Goal: Information Seeking & Learning: Learn about a topic

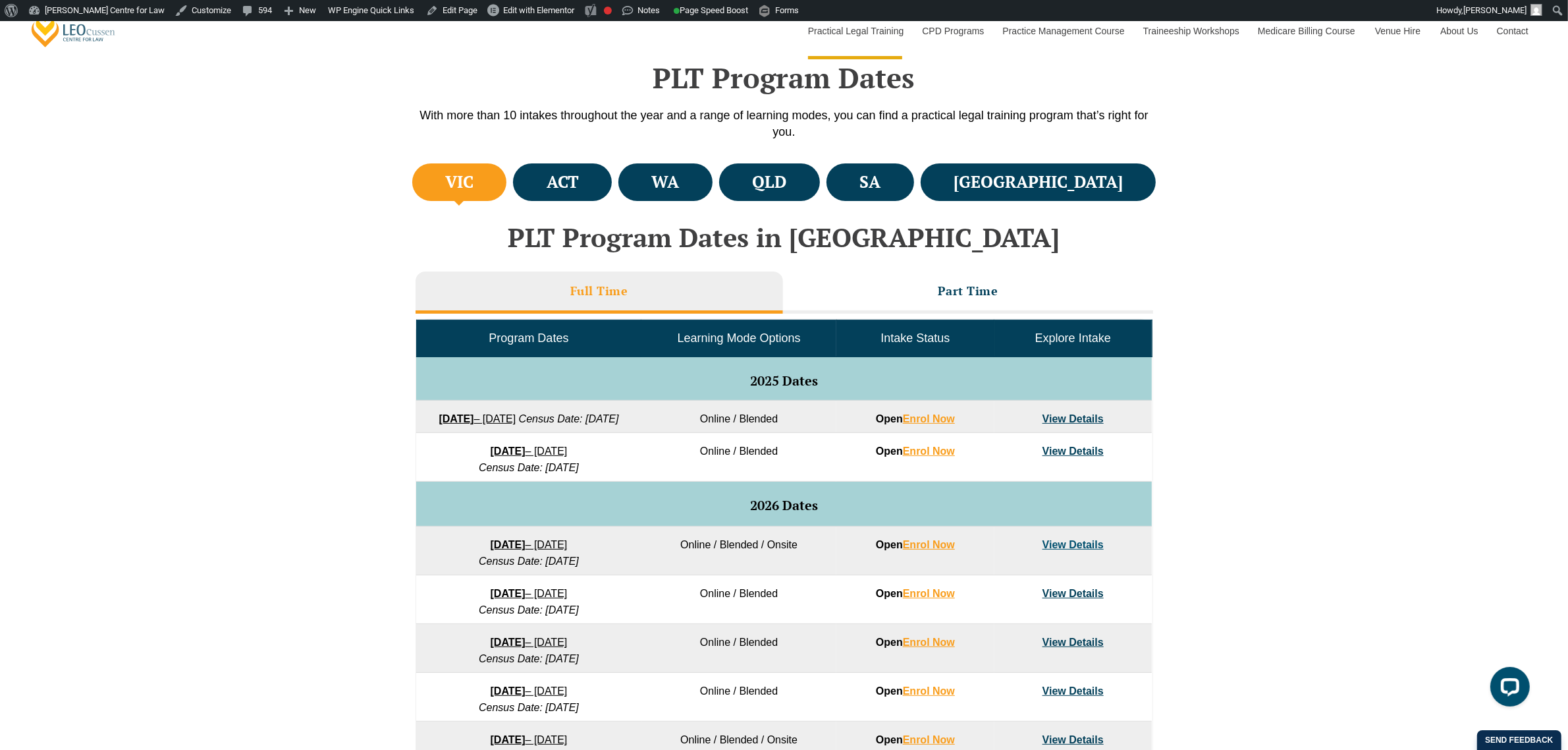
scroll to position [494, 0]
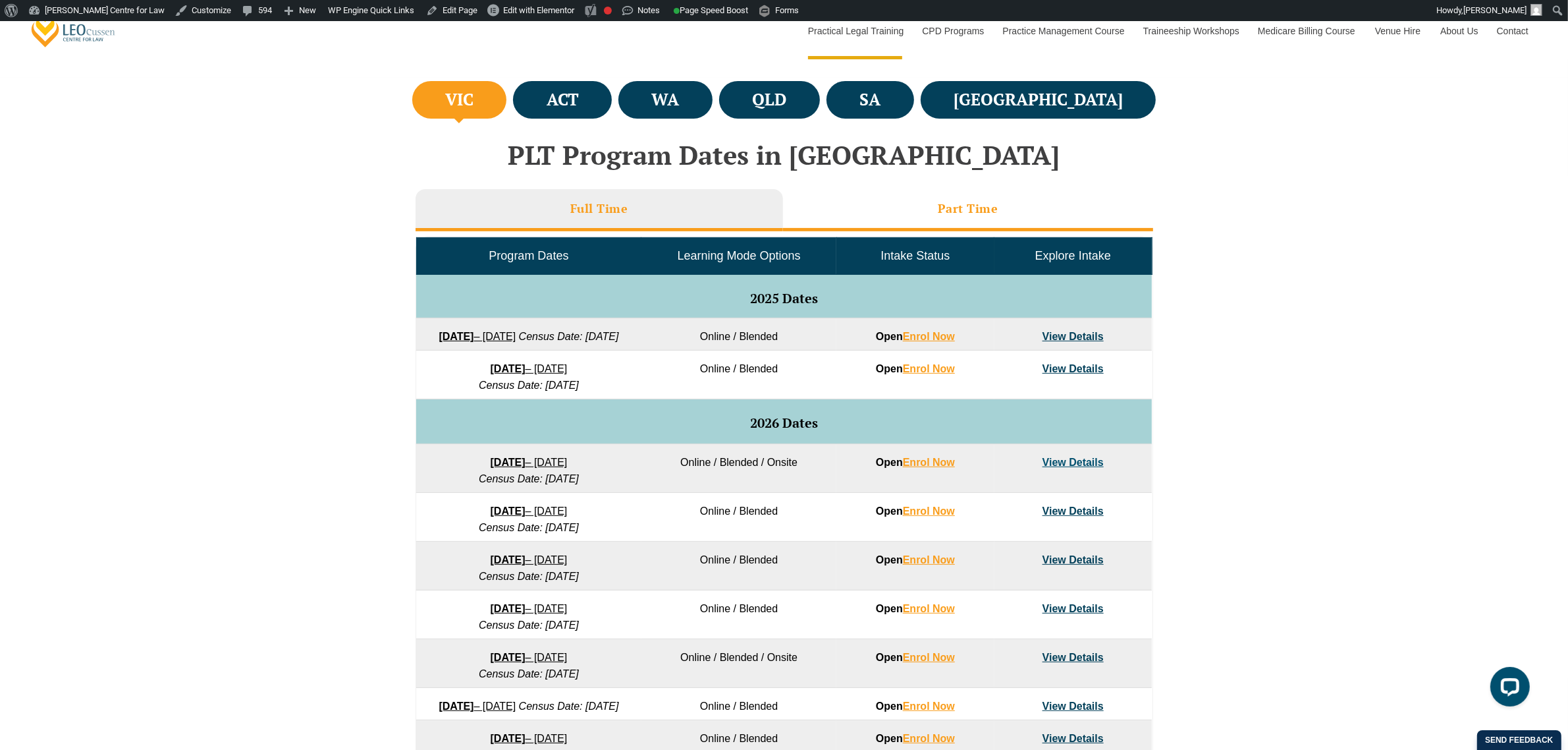
click at [972, 215] on h3 "Part Time" at bounding box center [968, 208] width 60 height 15
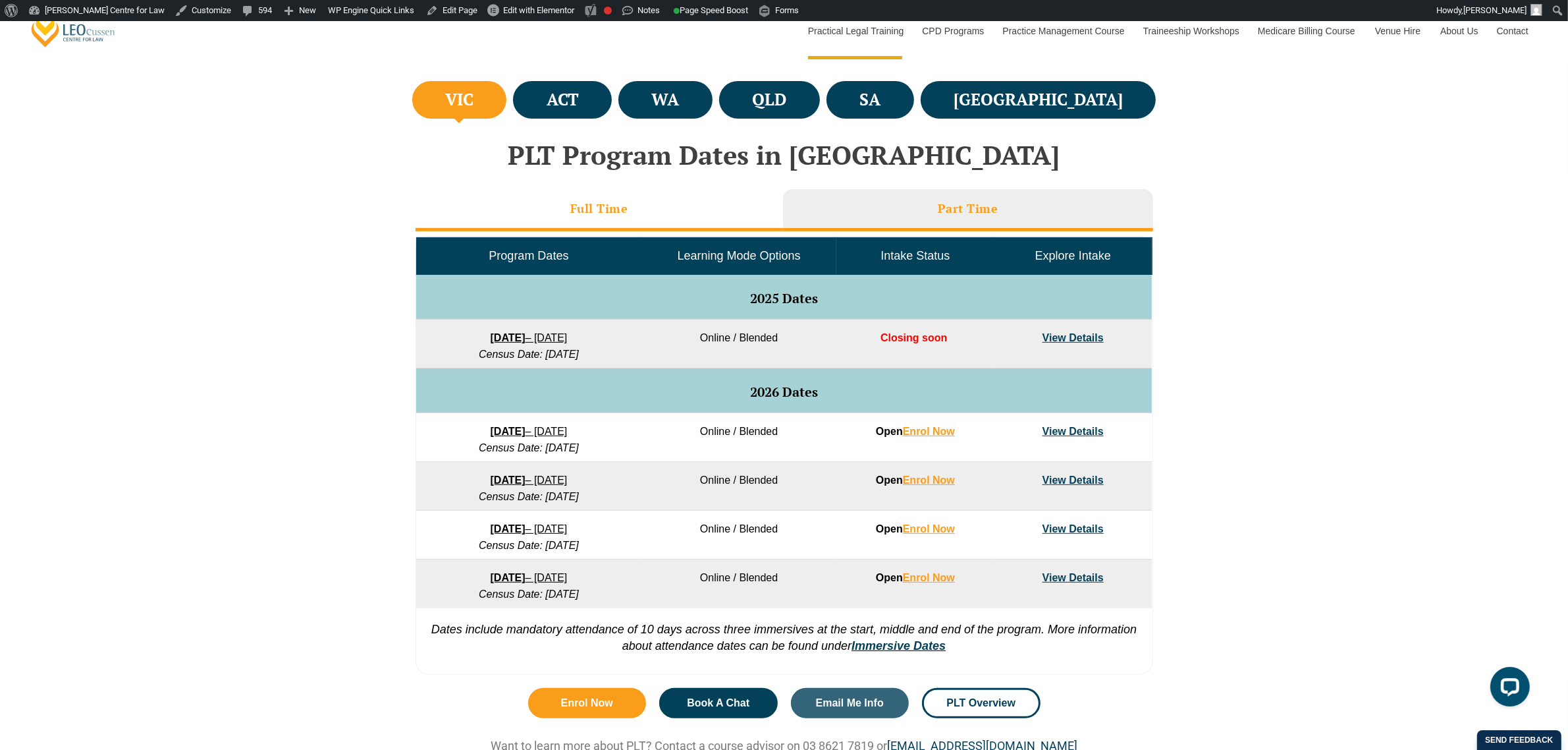
click at [723, 215] on li "Full Time" at bounding box center [599, 210] width 368 height 42
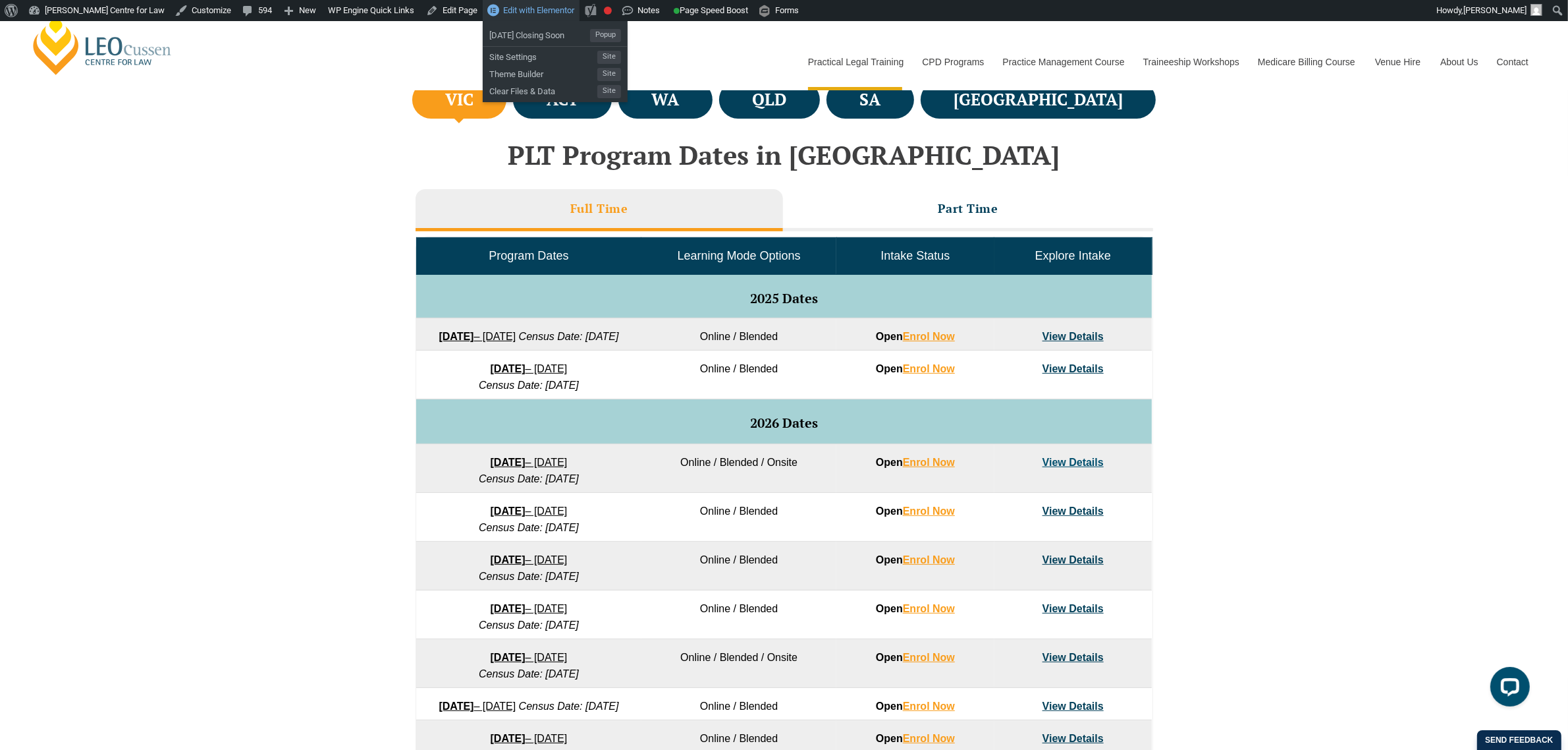
click at [544, 10] on span "Edit with Elementor" at bounding box center [538, 10] width 71 height 10
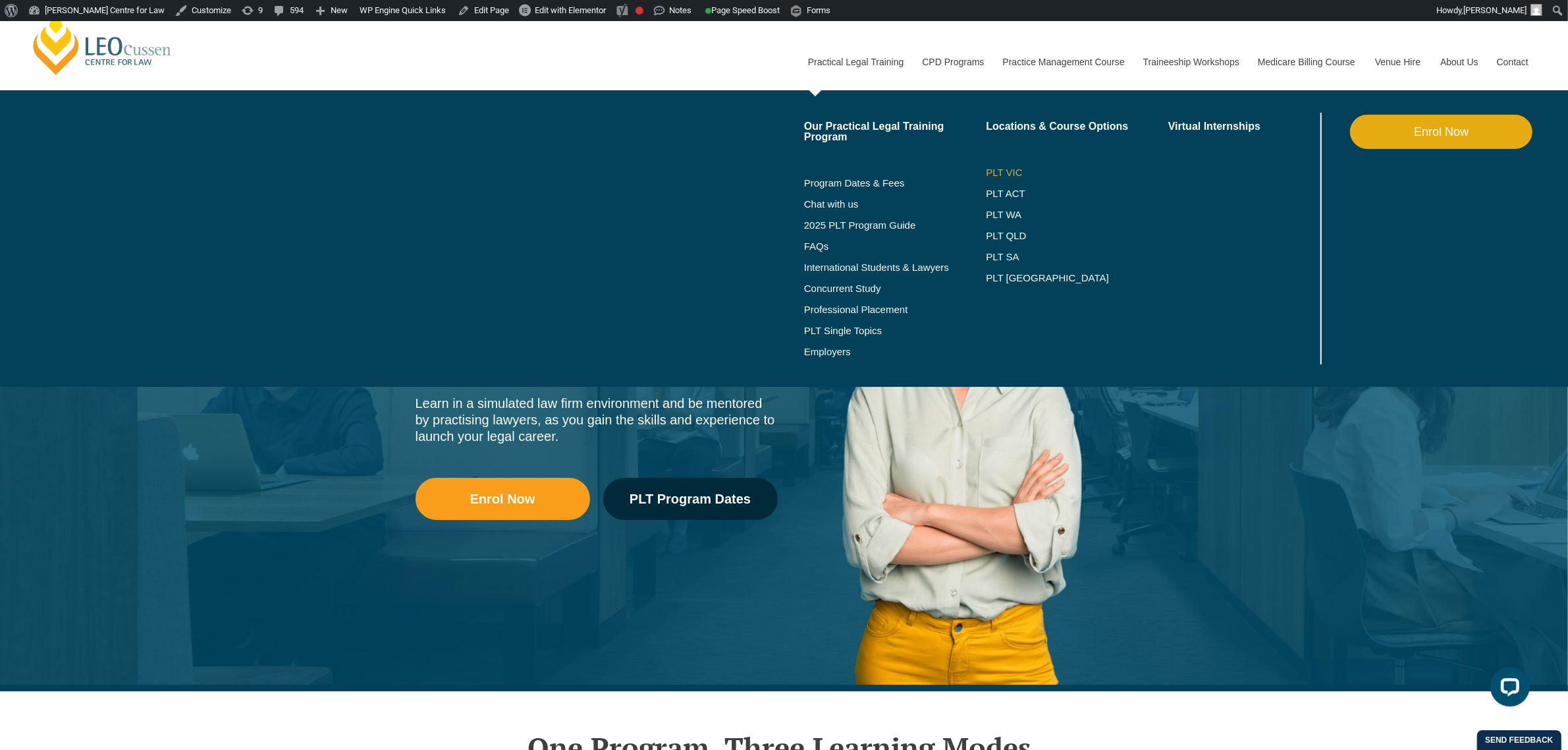
click at [989, 171] on link "PLT VIC" at bounding box center [1077, 172] width 182 height 11
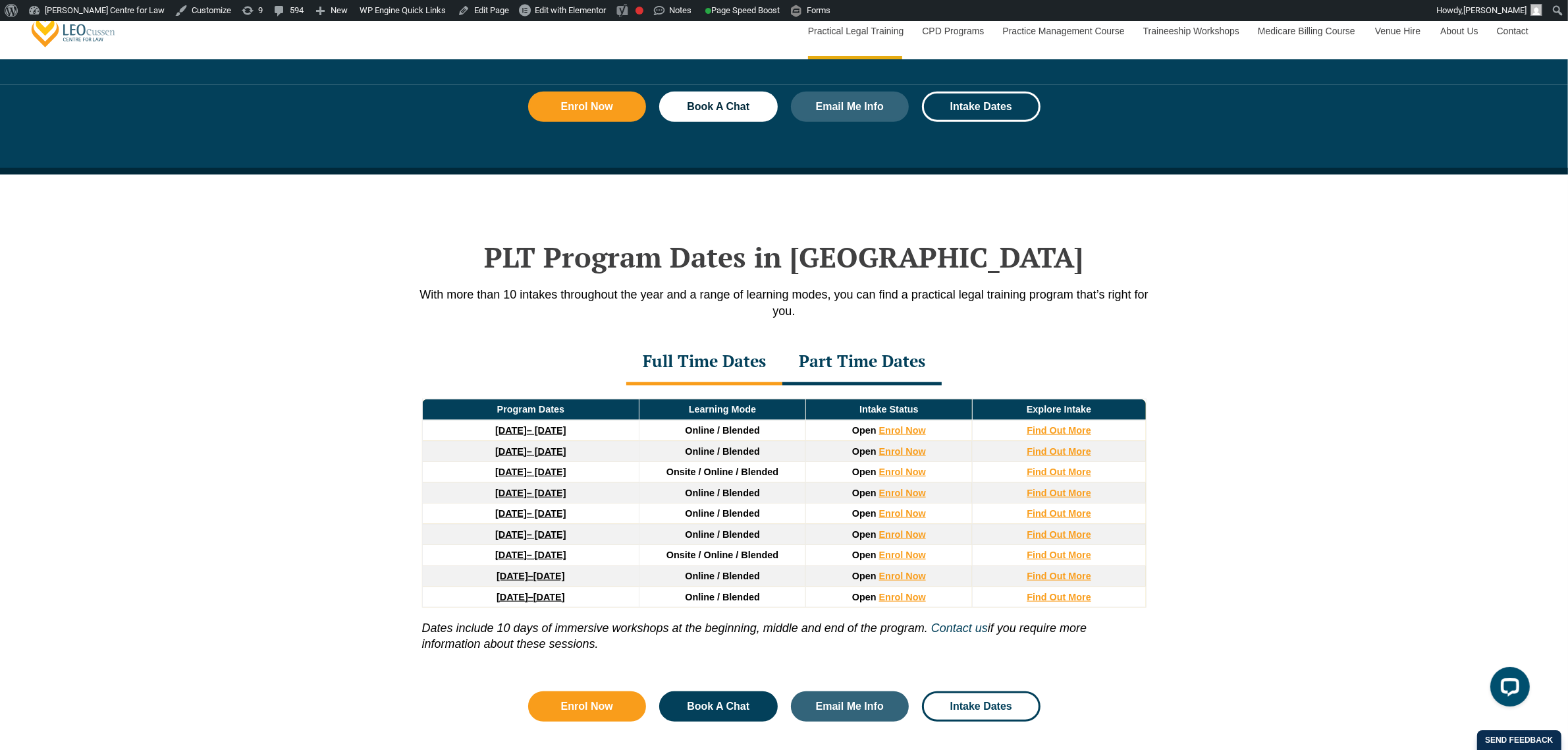
scroll to position [1564, 0]
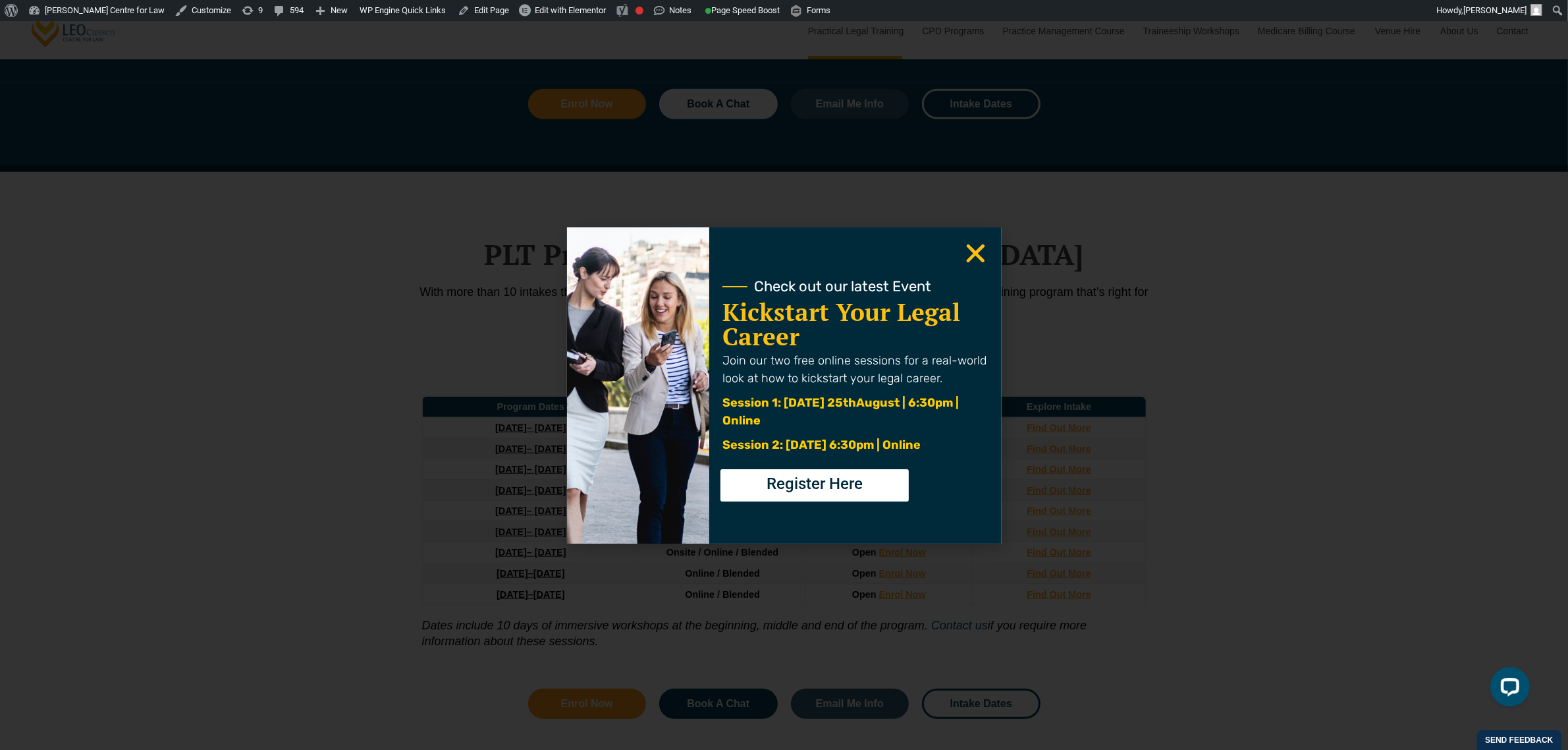
click at [971, 249] on use "Close" at bounding box center [975, 253] width 18 height 18
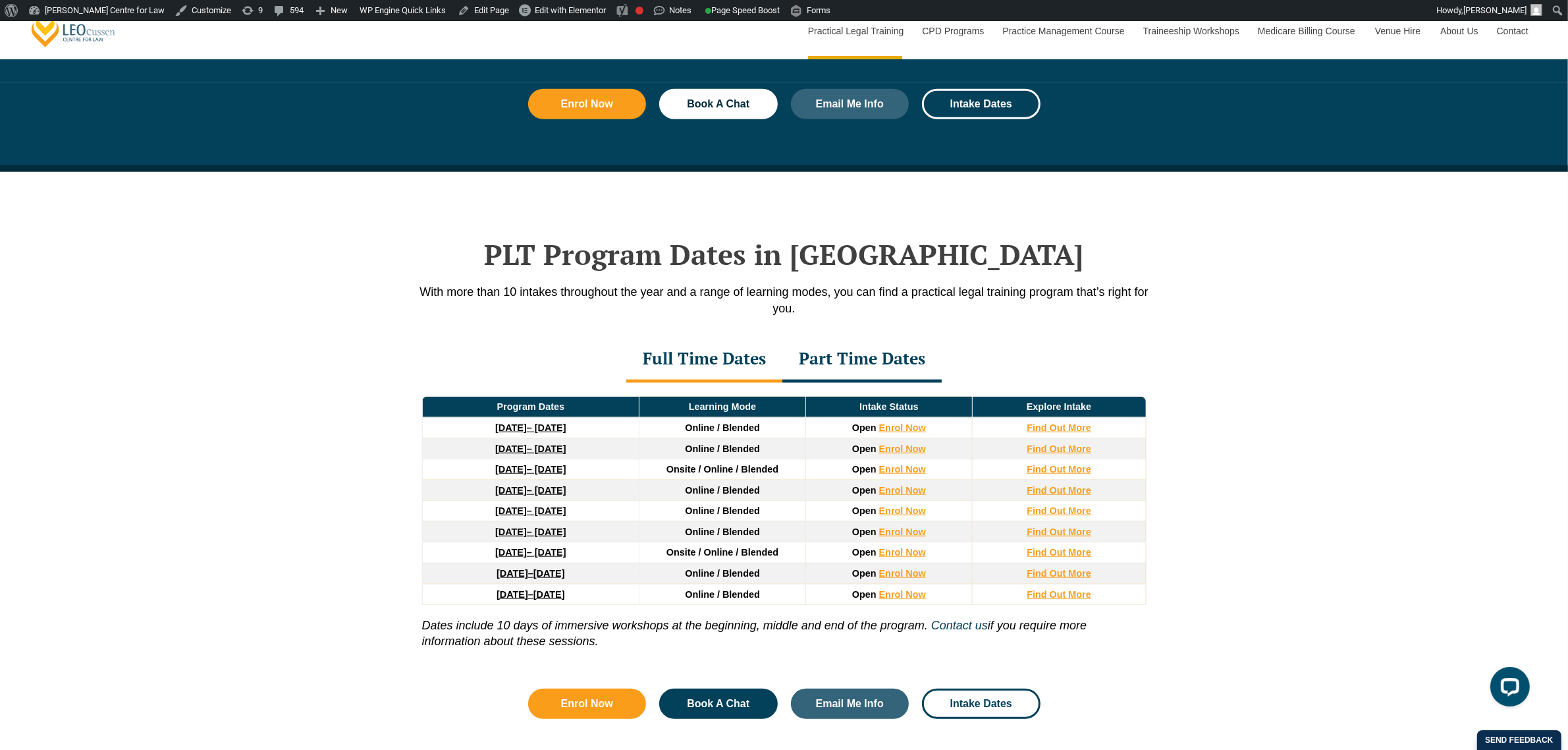
click at [807, 374] on div "Part Time Dates" at bounding box center [862, 360] width 160 height 46
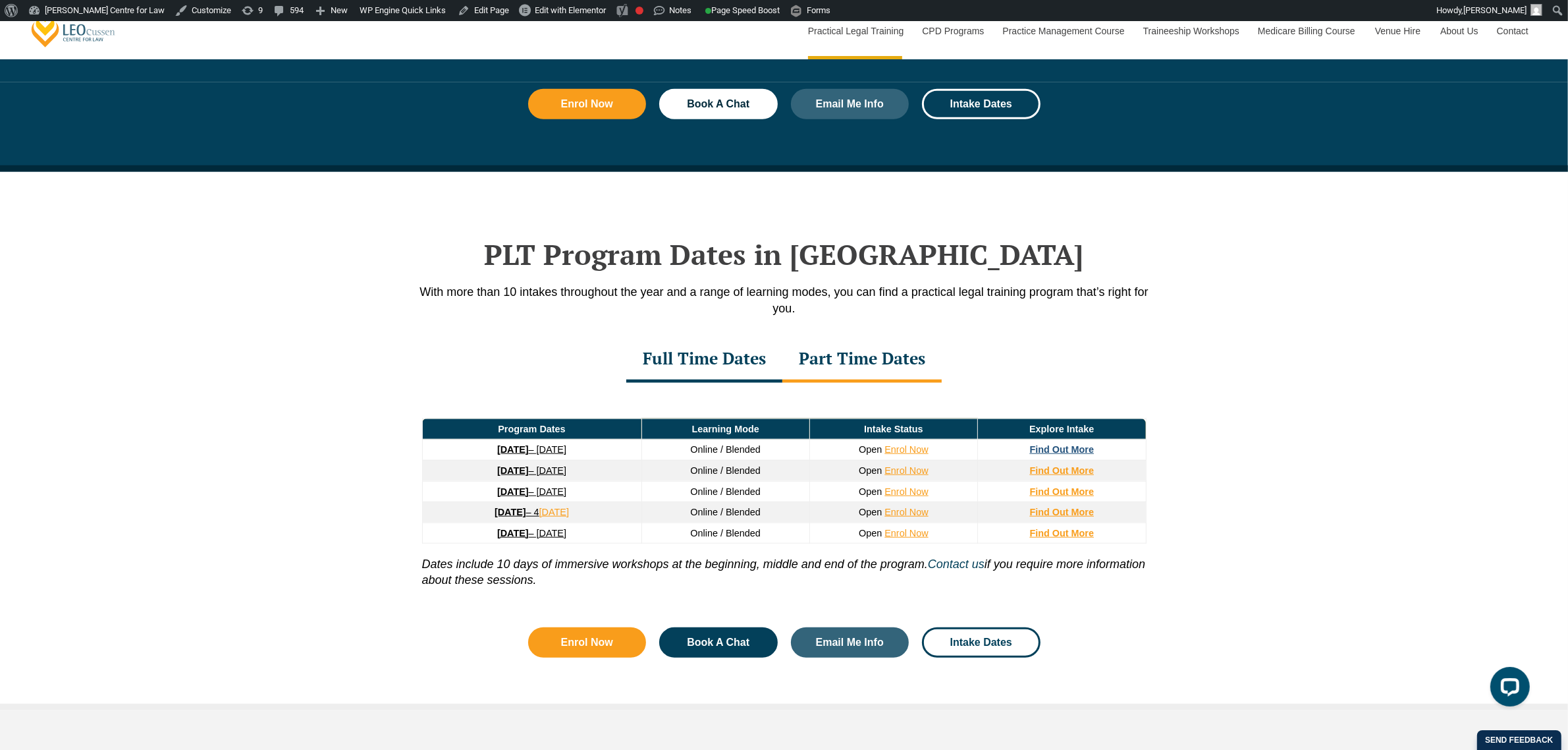
click at [1072, 455] on strong "Find Out More" at bounding box center [1061, 449] width 64 height 11
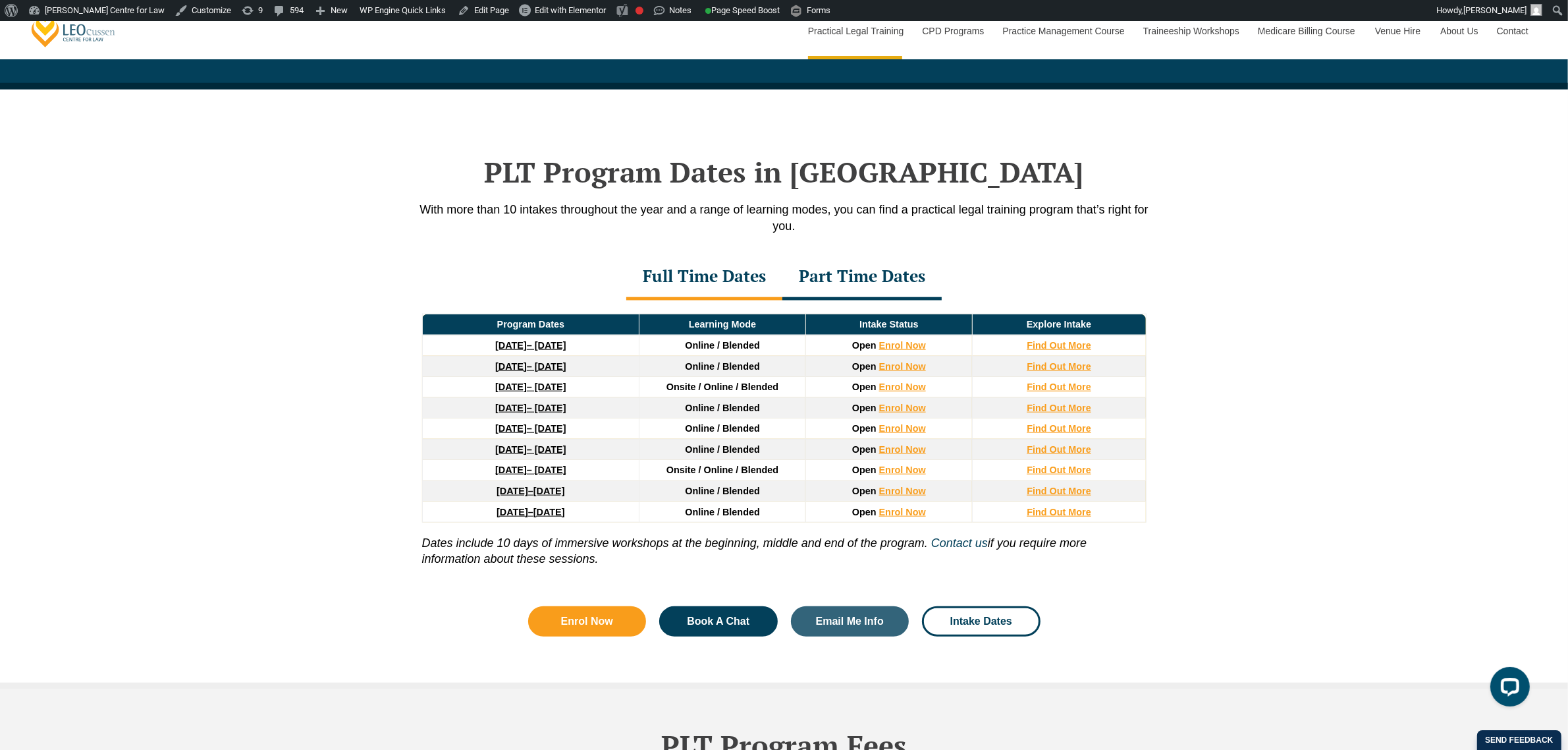
click at [544, 348] on link "[DATE] – [DATE]" at bounding box center [531, 345] width 70 height 11
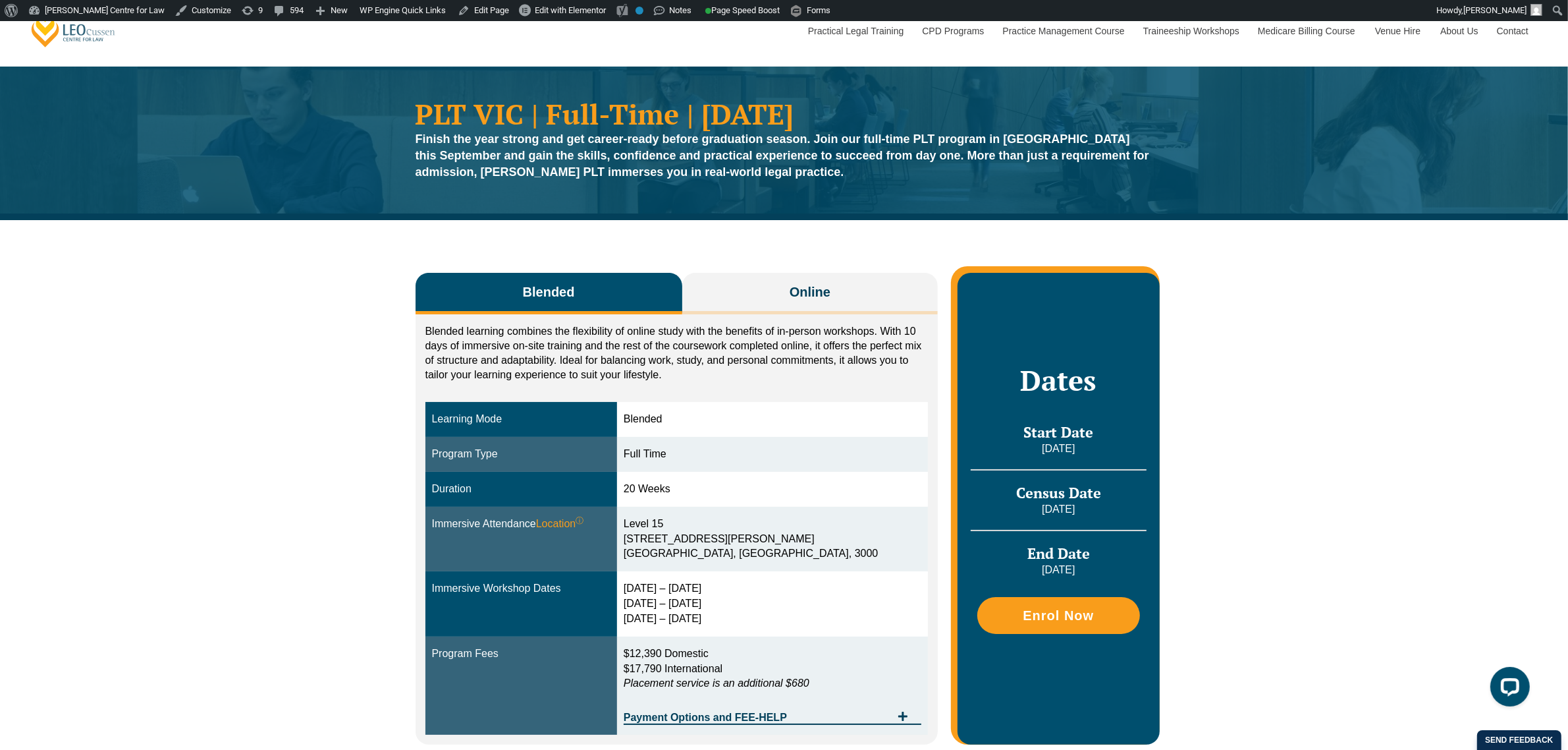
scroll to position [82, 0]
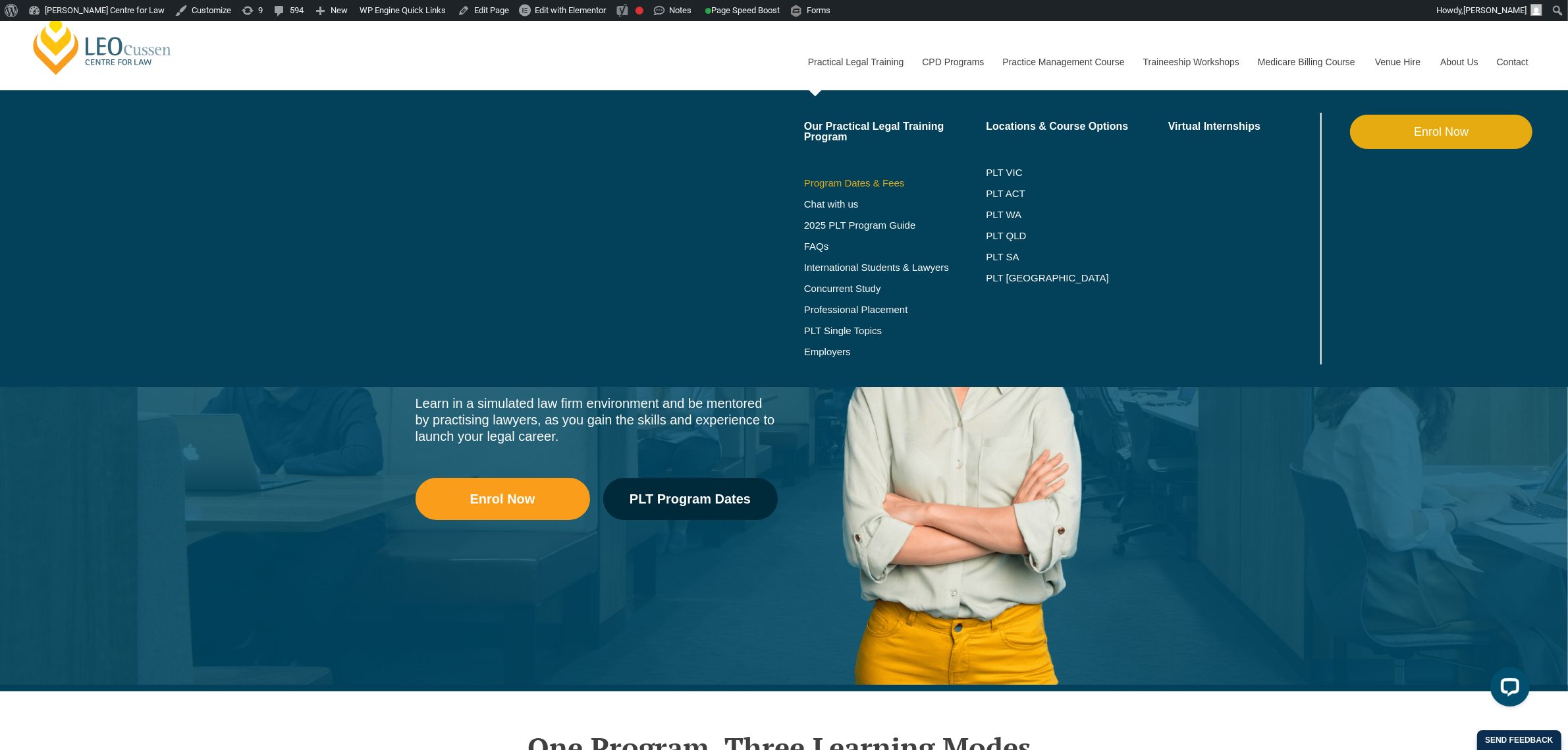
click at [883, 186] on link "Program Dates & Fees" at bounding box center [895, 183] width 182 height 11
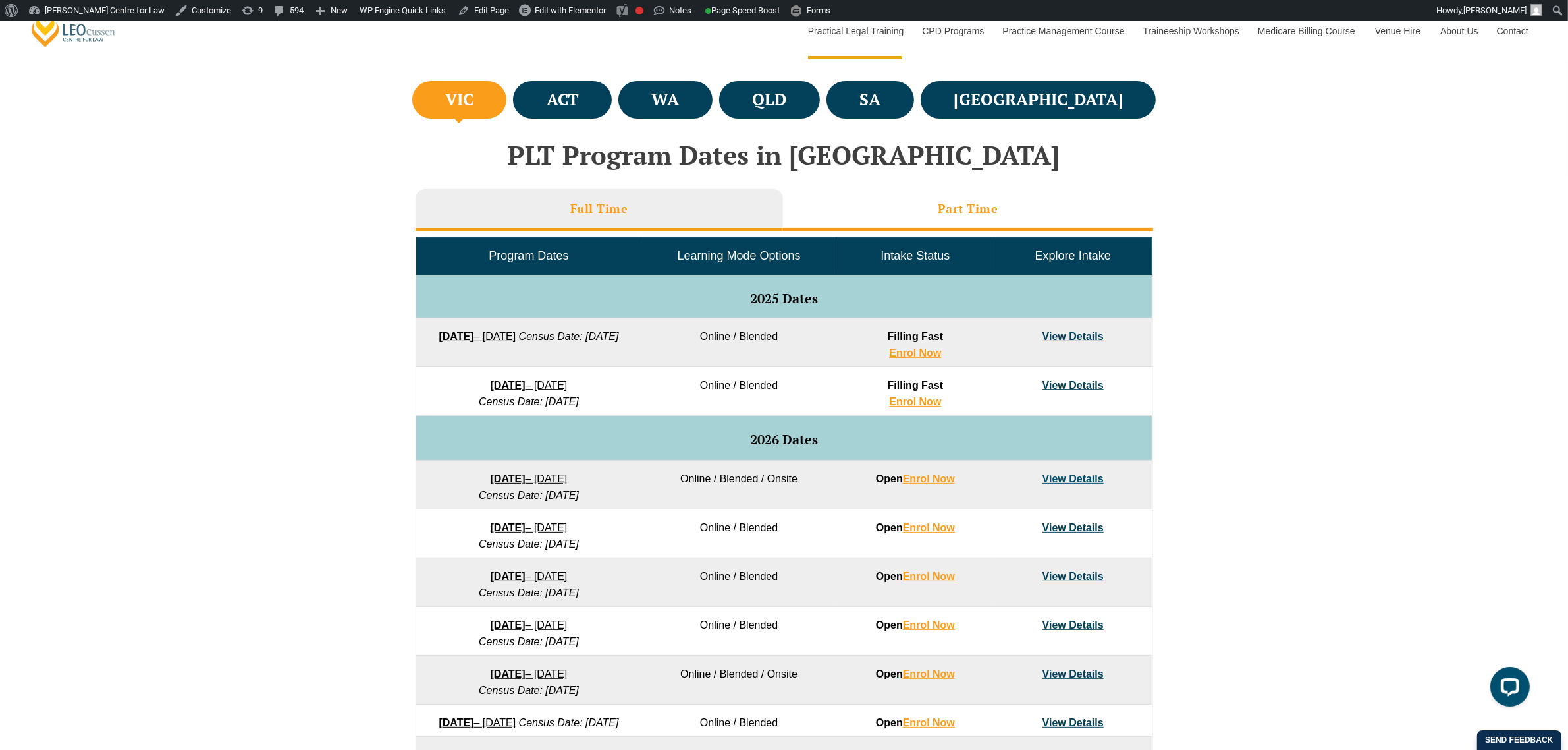
click at [1018, 209] on li "Part Time" at bounding box center [968, 210] width 370 height 42
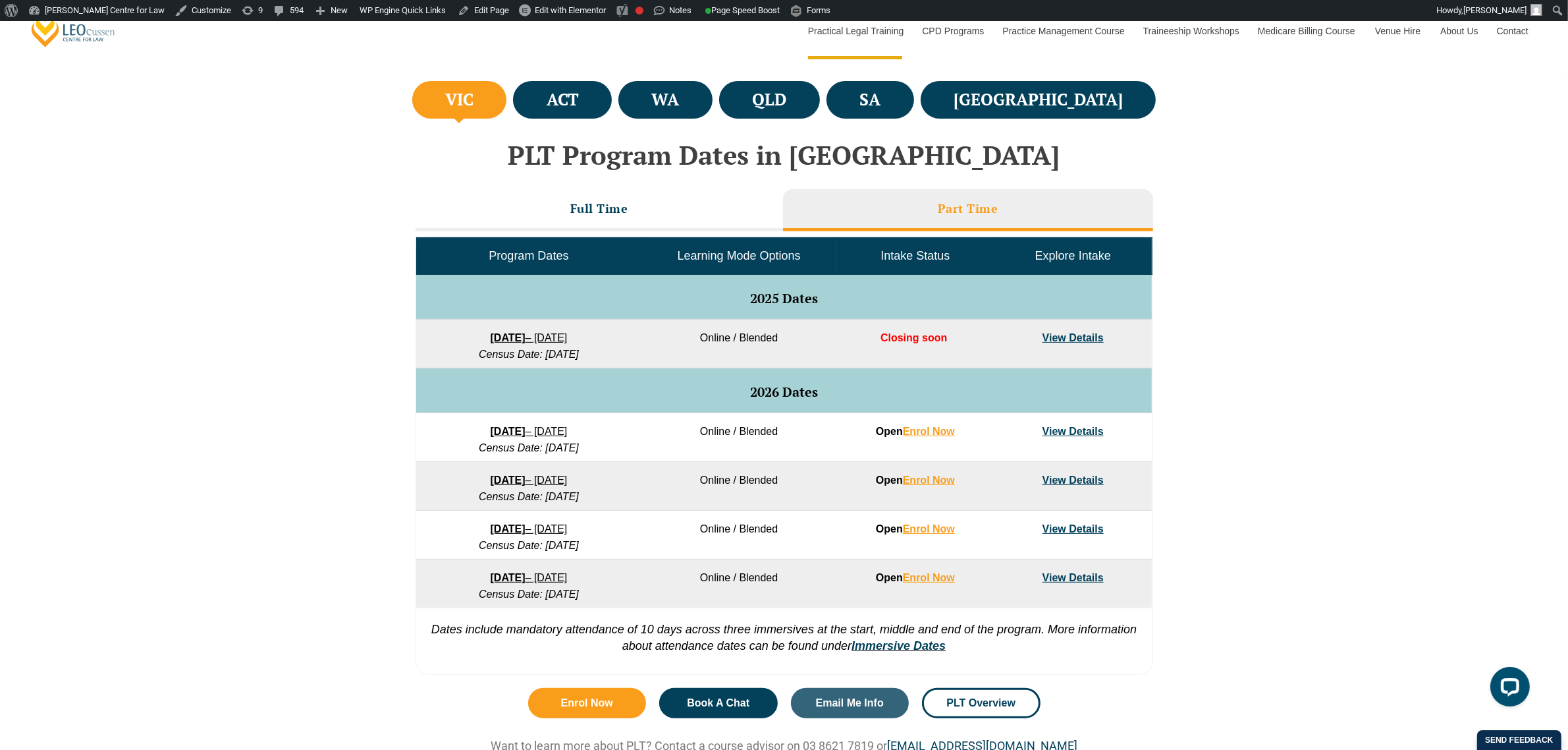
click at [1082, 337] on link "View Details" at bounding box center [1072, 337] width 61 height 11
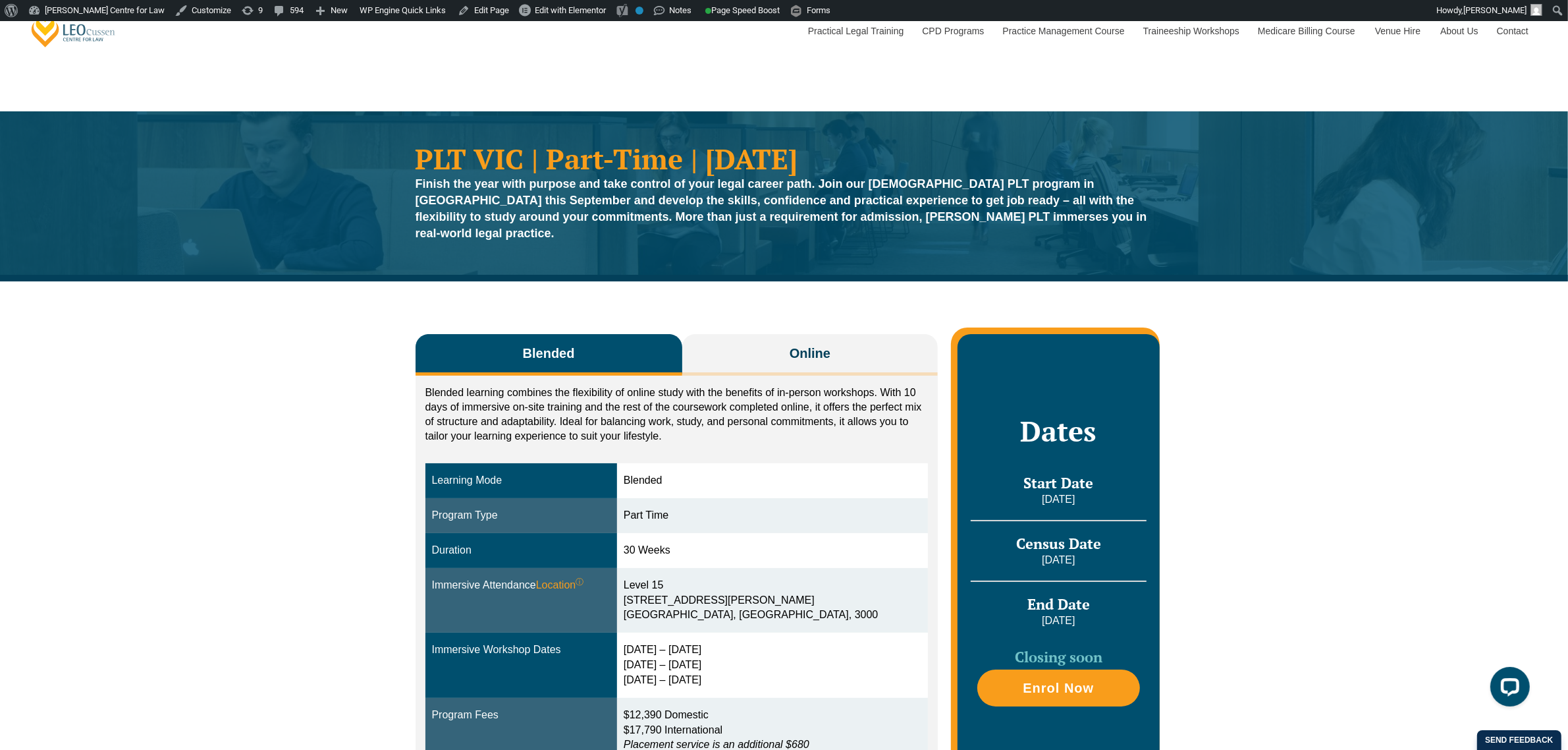
scroll to position [82, 0]
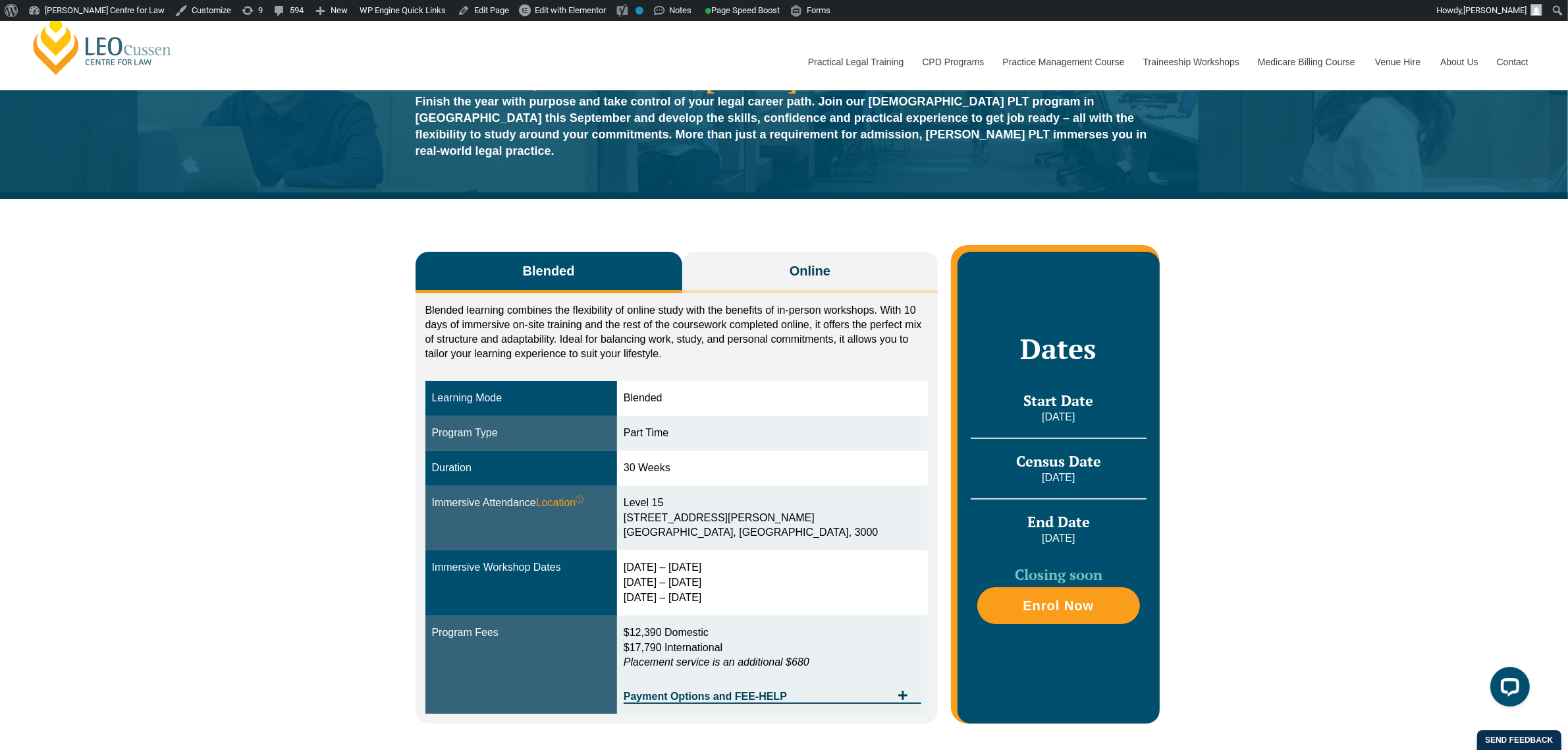
click at [290, 394] on div "Blended Online Blended learning combines the flexibility of online study with t…" at bounding box center [784, 481] width 1568 height 564
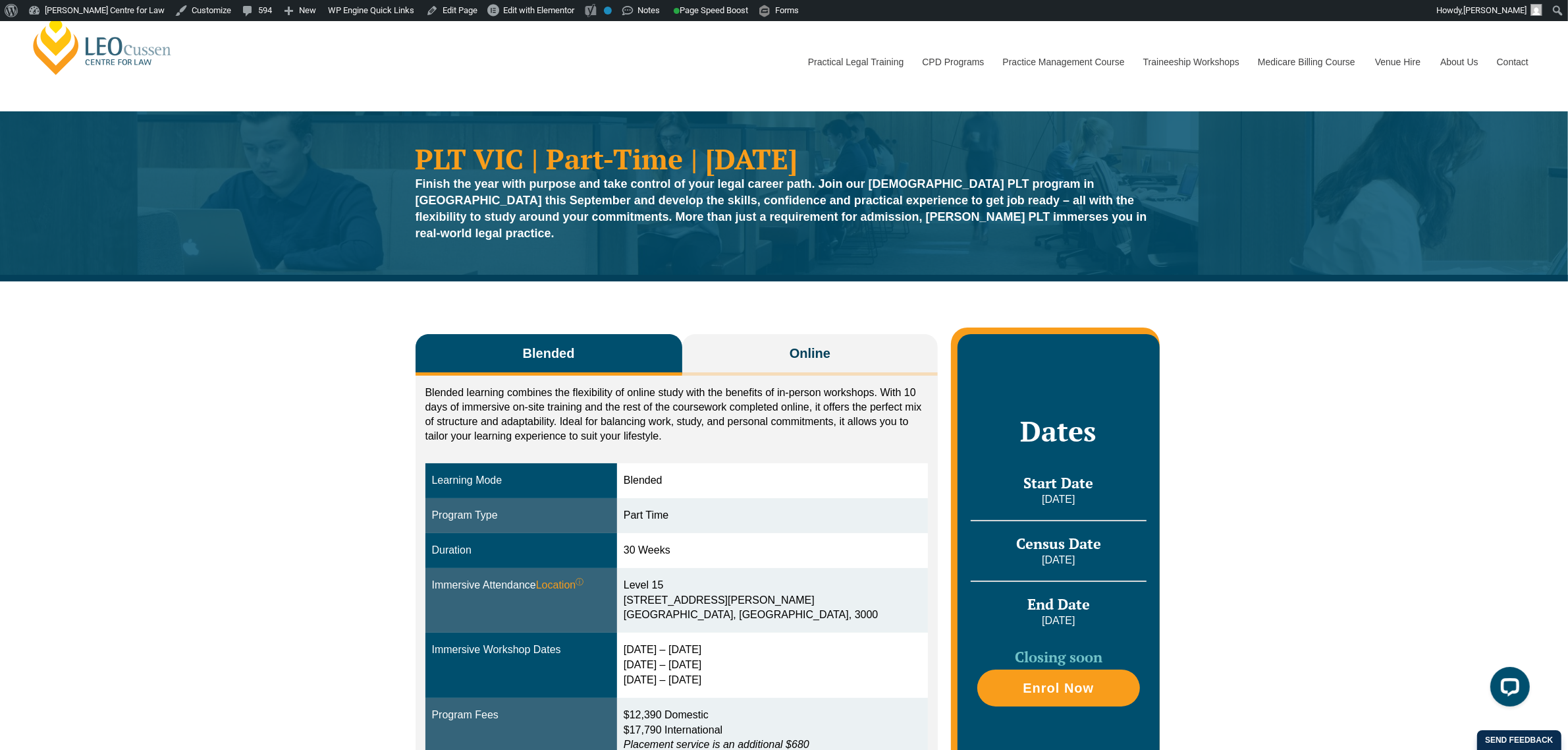
click at [728, 77] on div "Leo Cussen Centre for Law Search here Practical Legal Training Our Practical Le…" at bounding box center [783, 48] width 1509 height 84
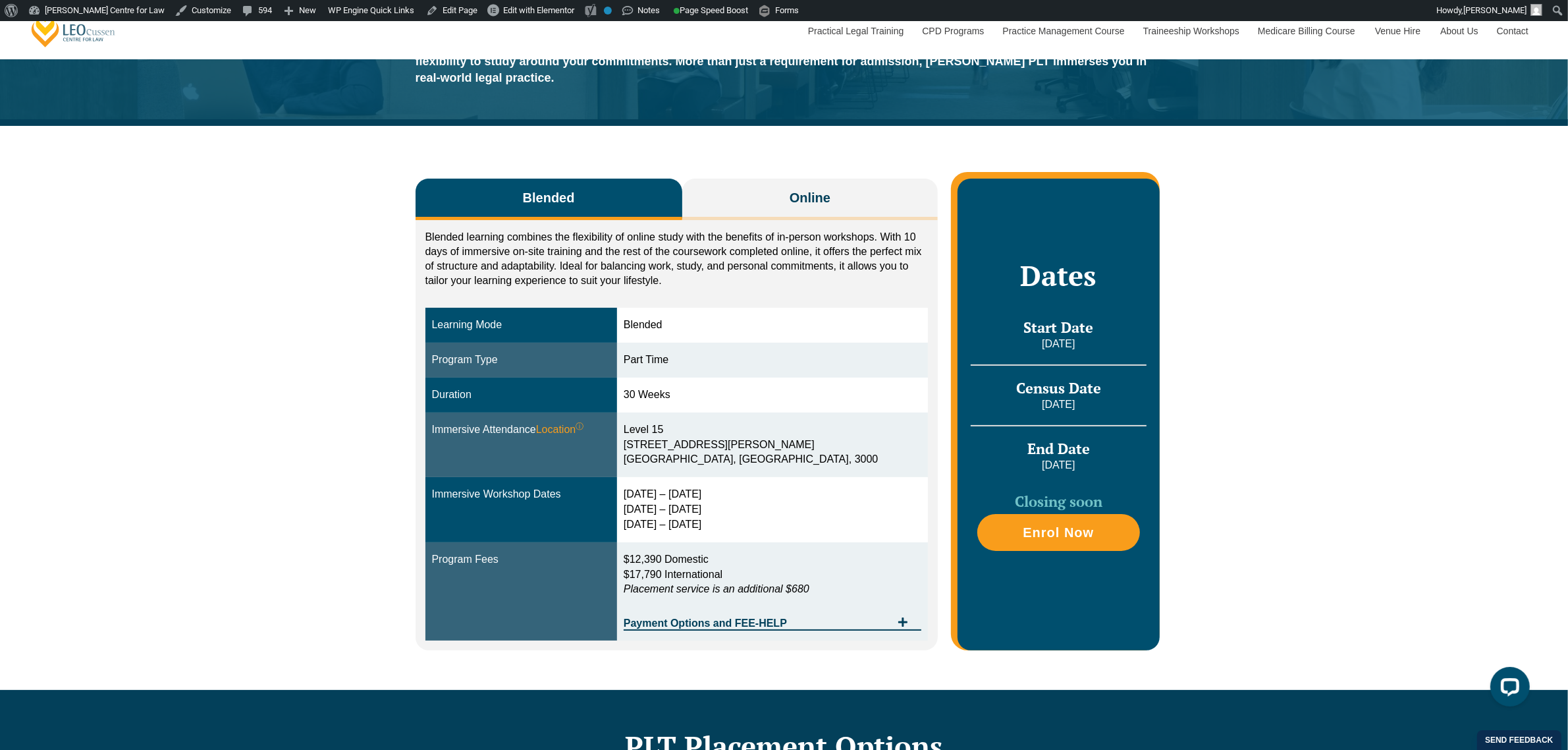
scroll to position [165, 0]
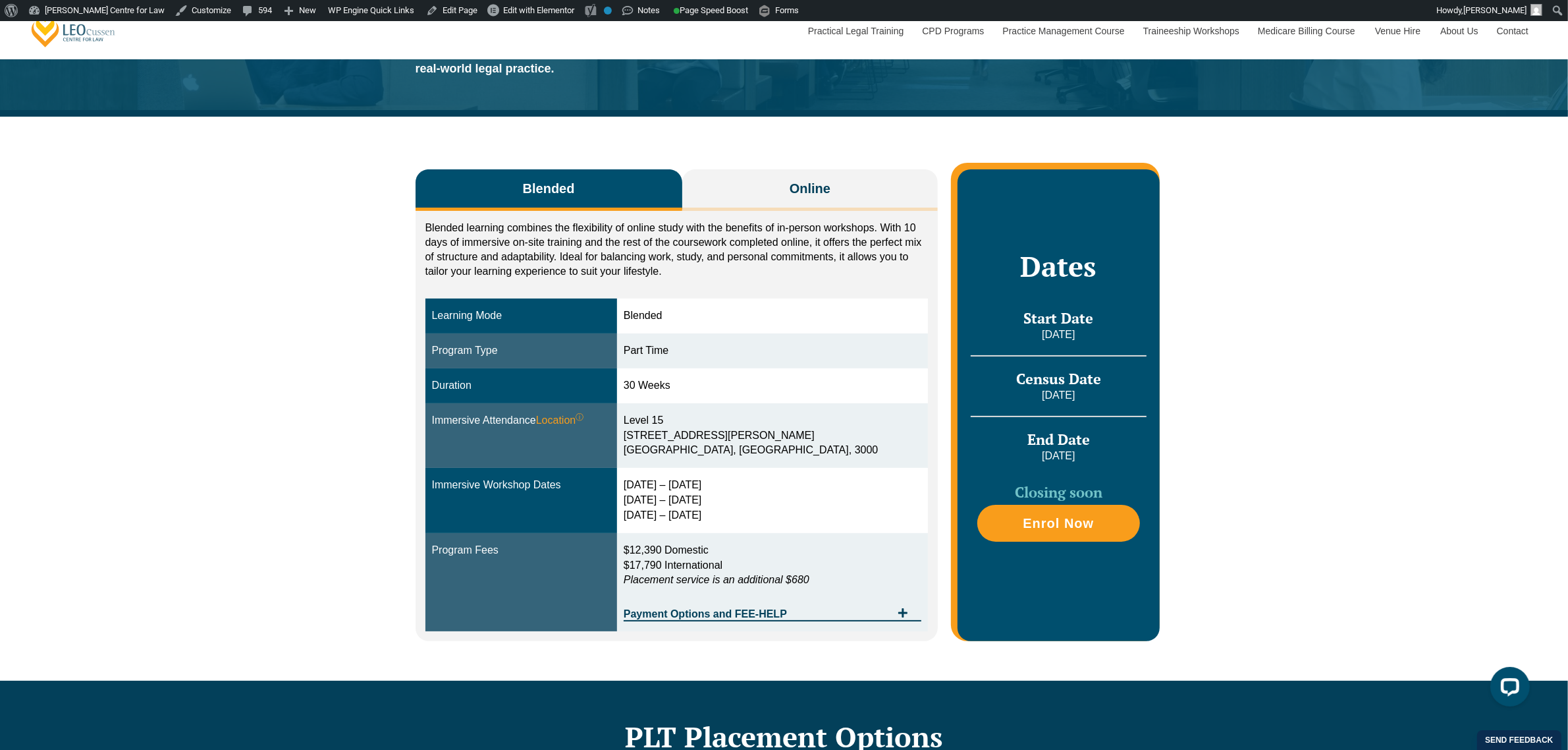
drag, startPoint x: 247, startPoint y: 382, endPoint x: 232, endPoint y: 380, distance: 15.1
click at [247, 382] on div "Blended Online Blended learning combines the flexibility of online study with t…" at bounding box center [784, 398] width 1568 height 564
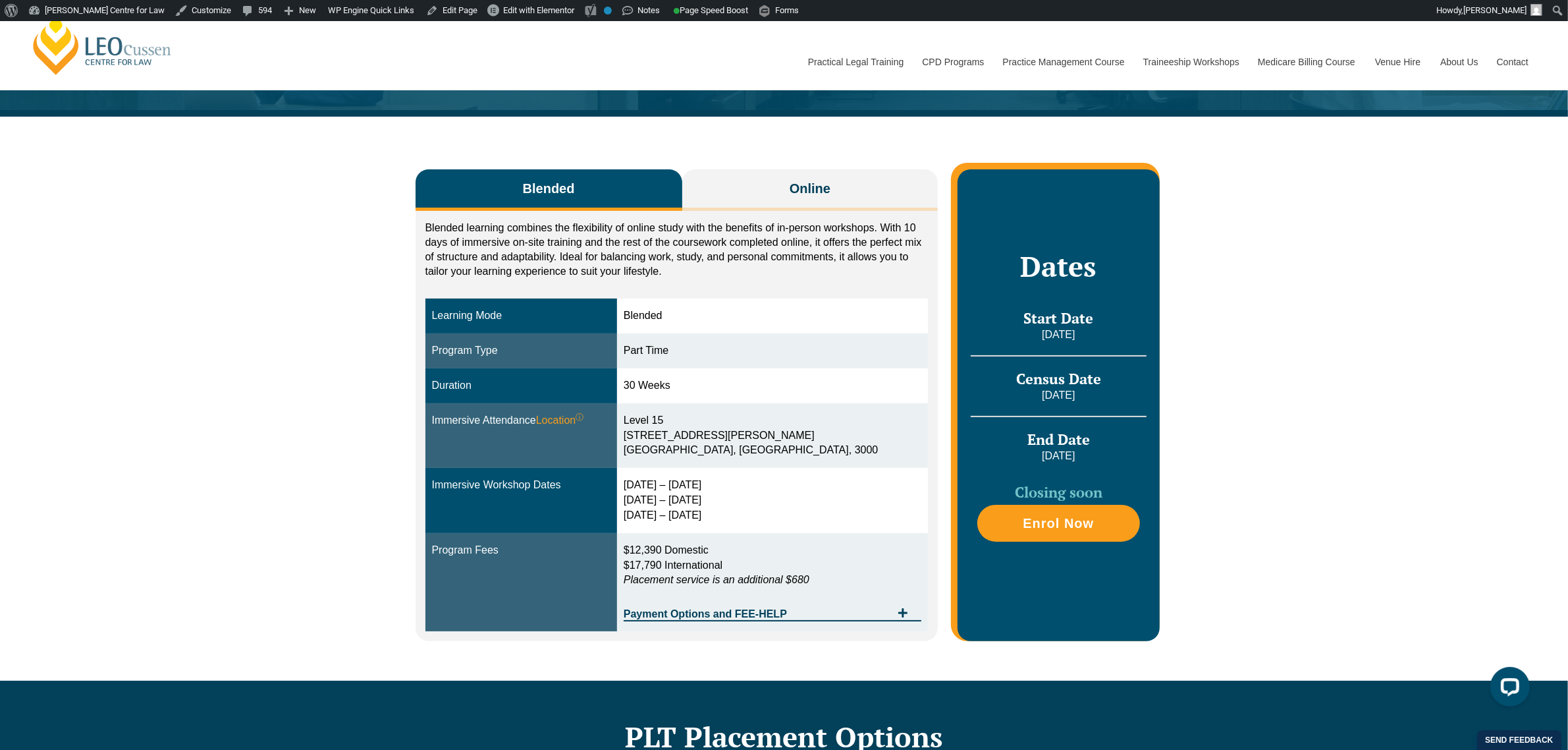
click at [336, 205] on div "Blended Online Blended learning combines the flexibility of online study with t…" at bounding box center [784, 398] width 1568 height 564
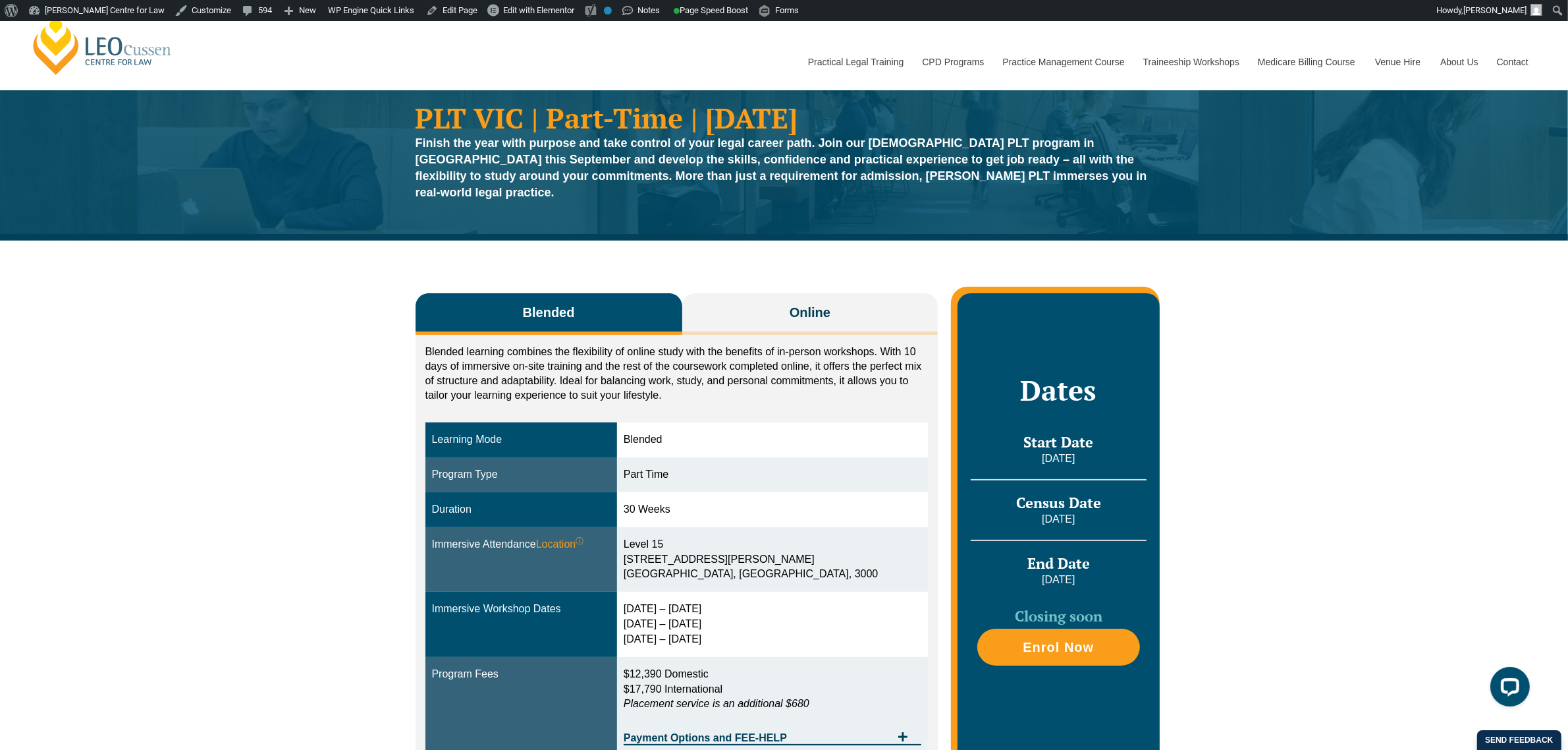
scroll to position [0, 0]
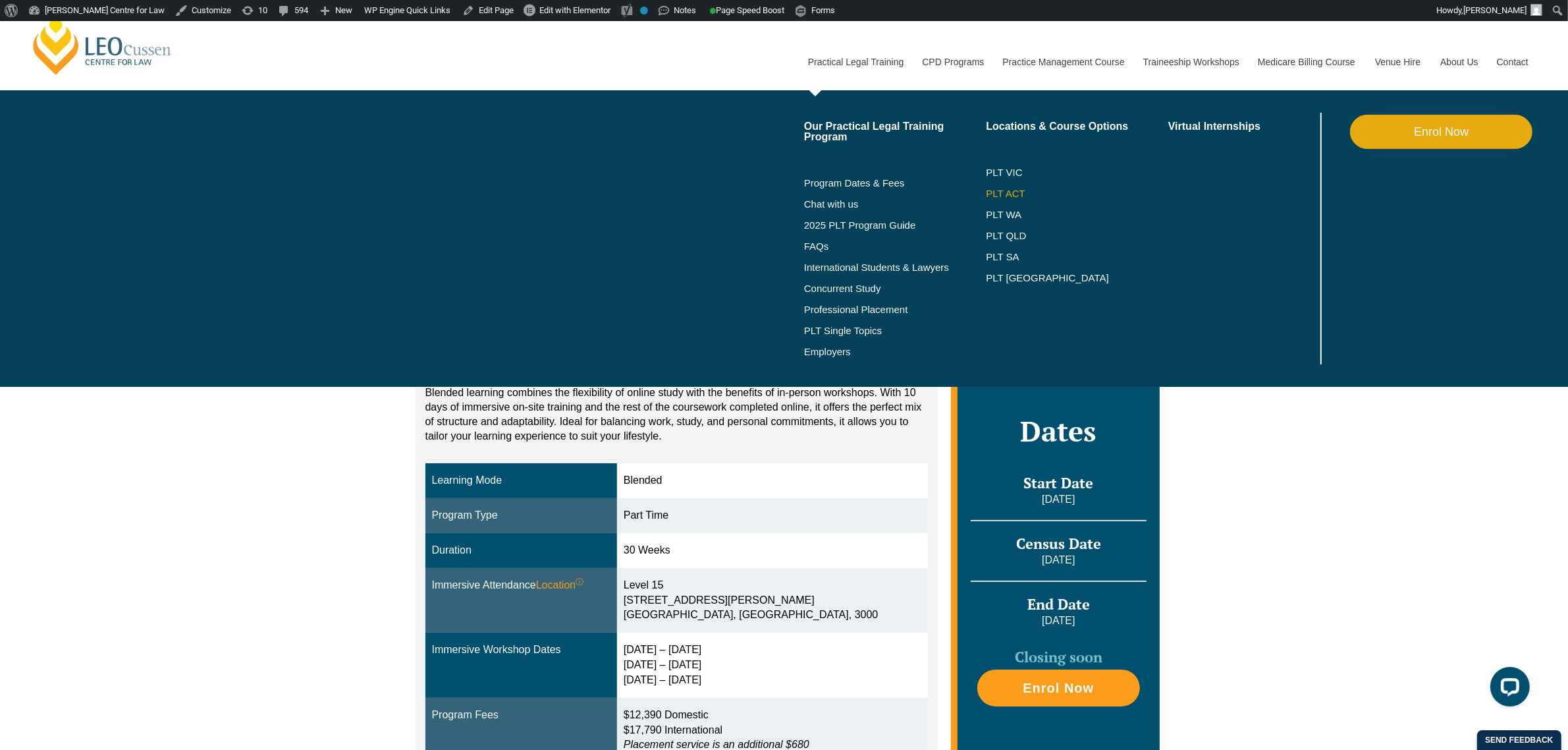
click at [996, 188] on link "PLT ACT" at bounding box center [1077, 193] width 182 height 11
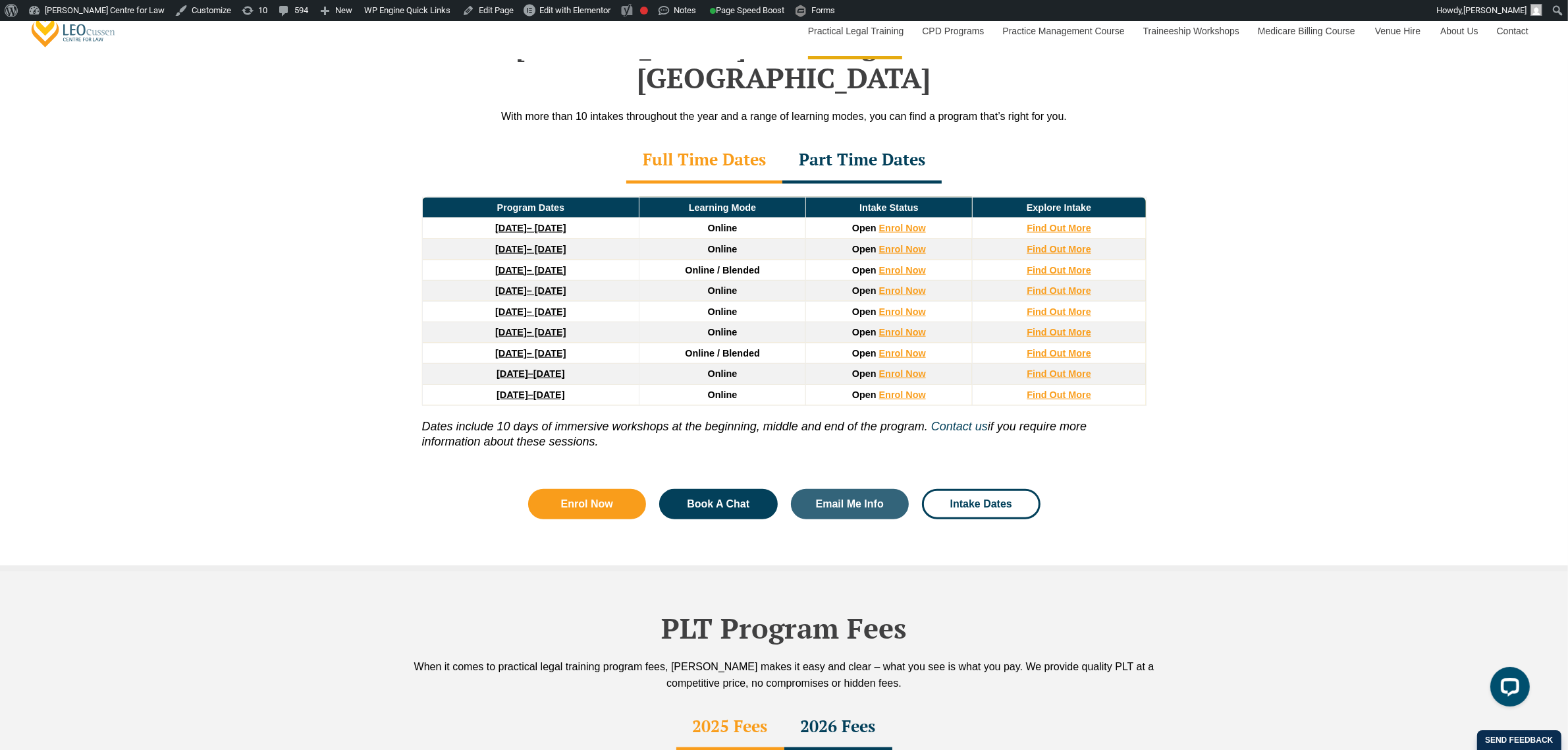
scroll to position [1729, 0]
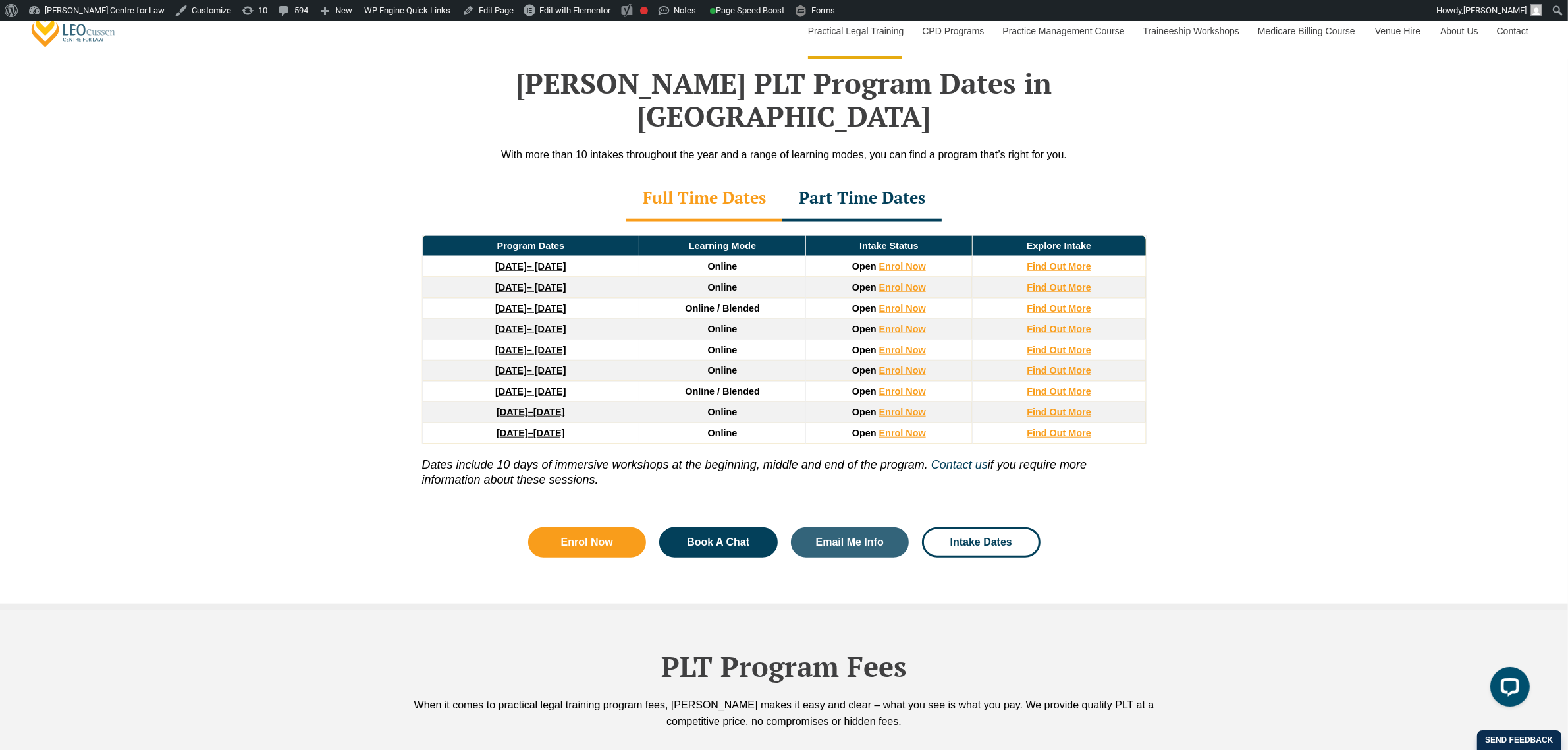
click at [878, 176] on div "Part Time Dates" at bounding box center [862, 198] width 160 height 46
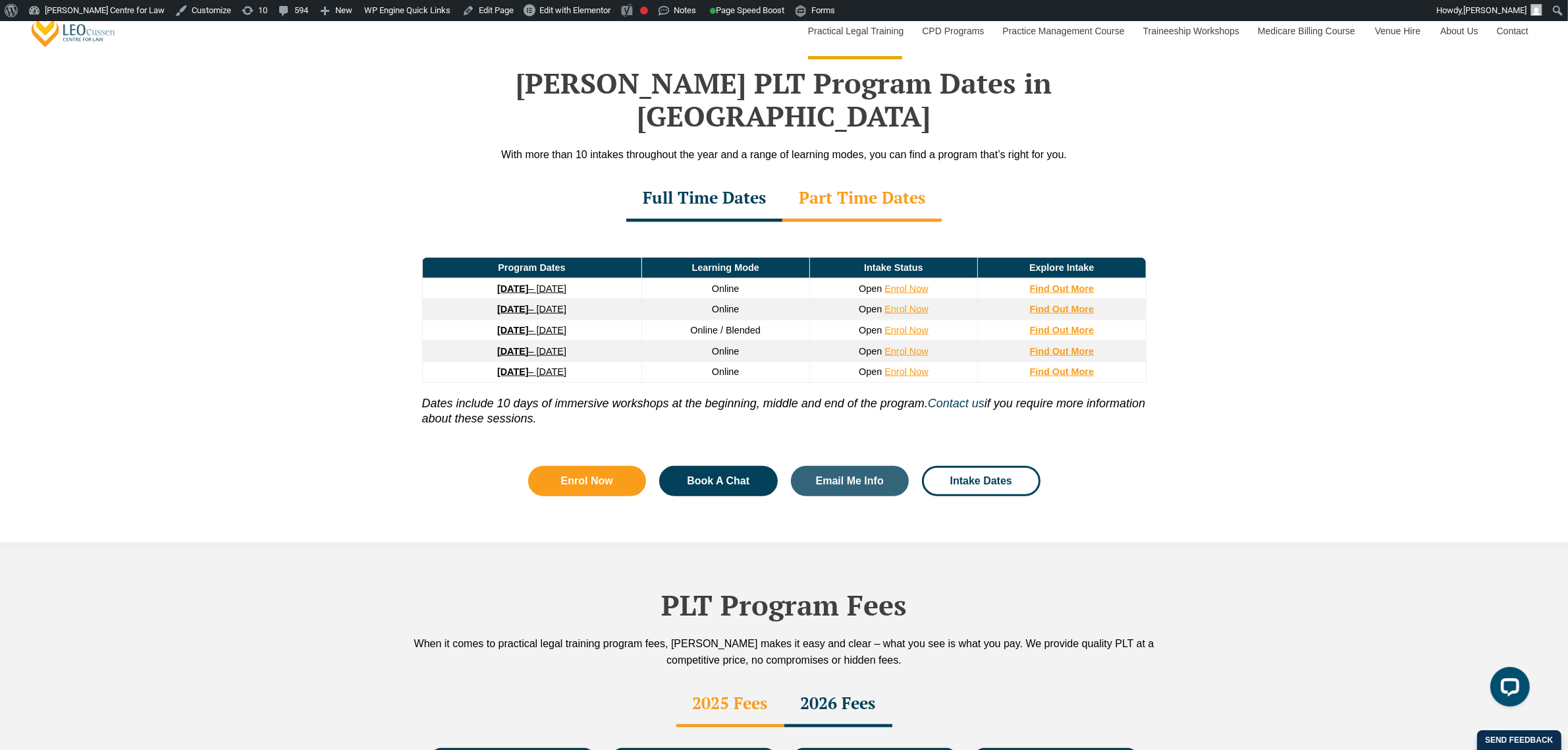
click at [497, 283] on strong "8 September 2025" at bounding box center [513, 288] width 32 height 11
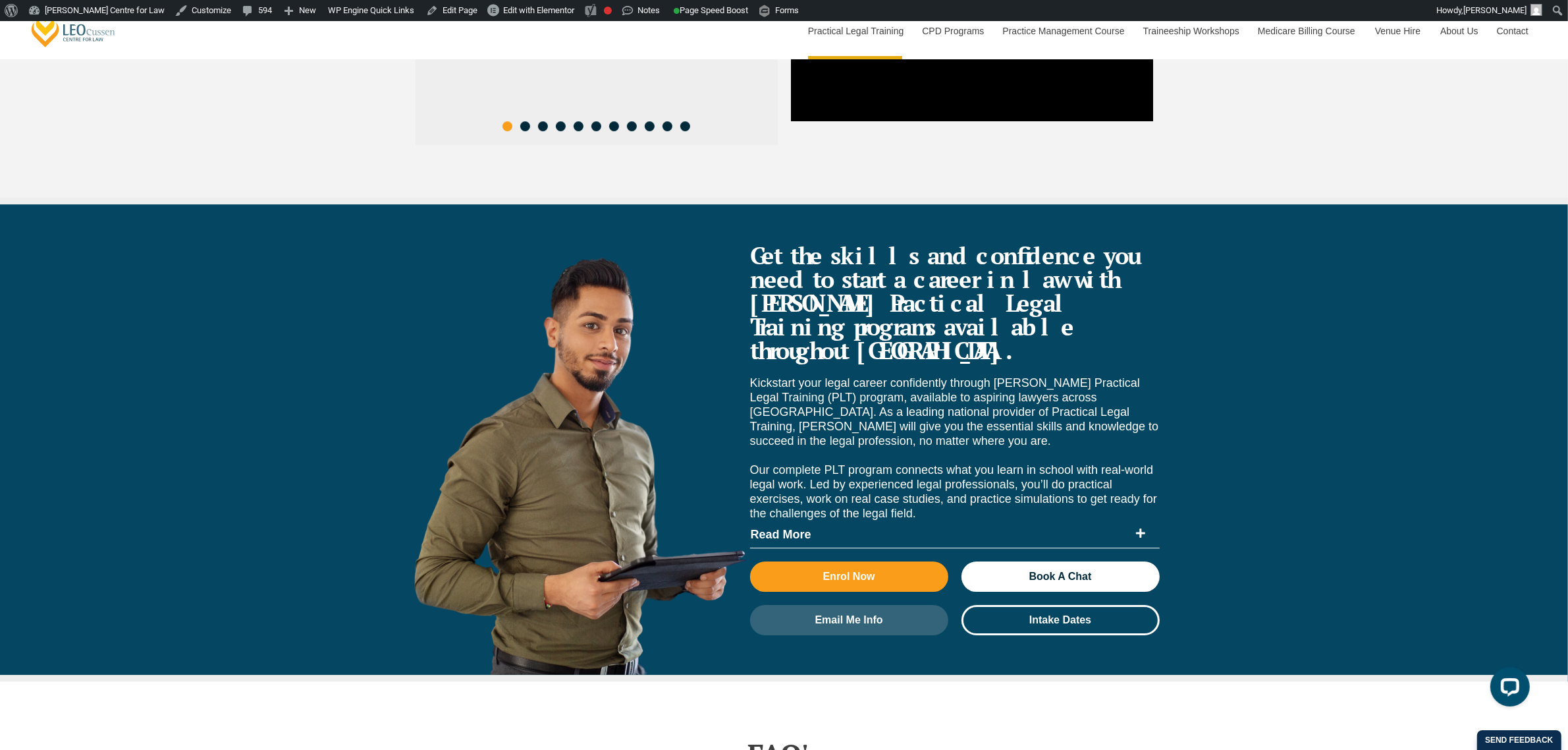
scroll to position [5353, 0]
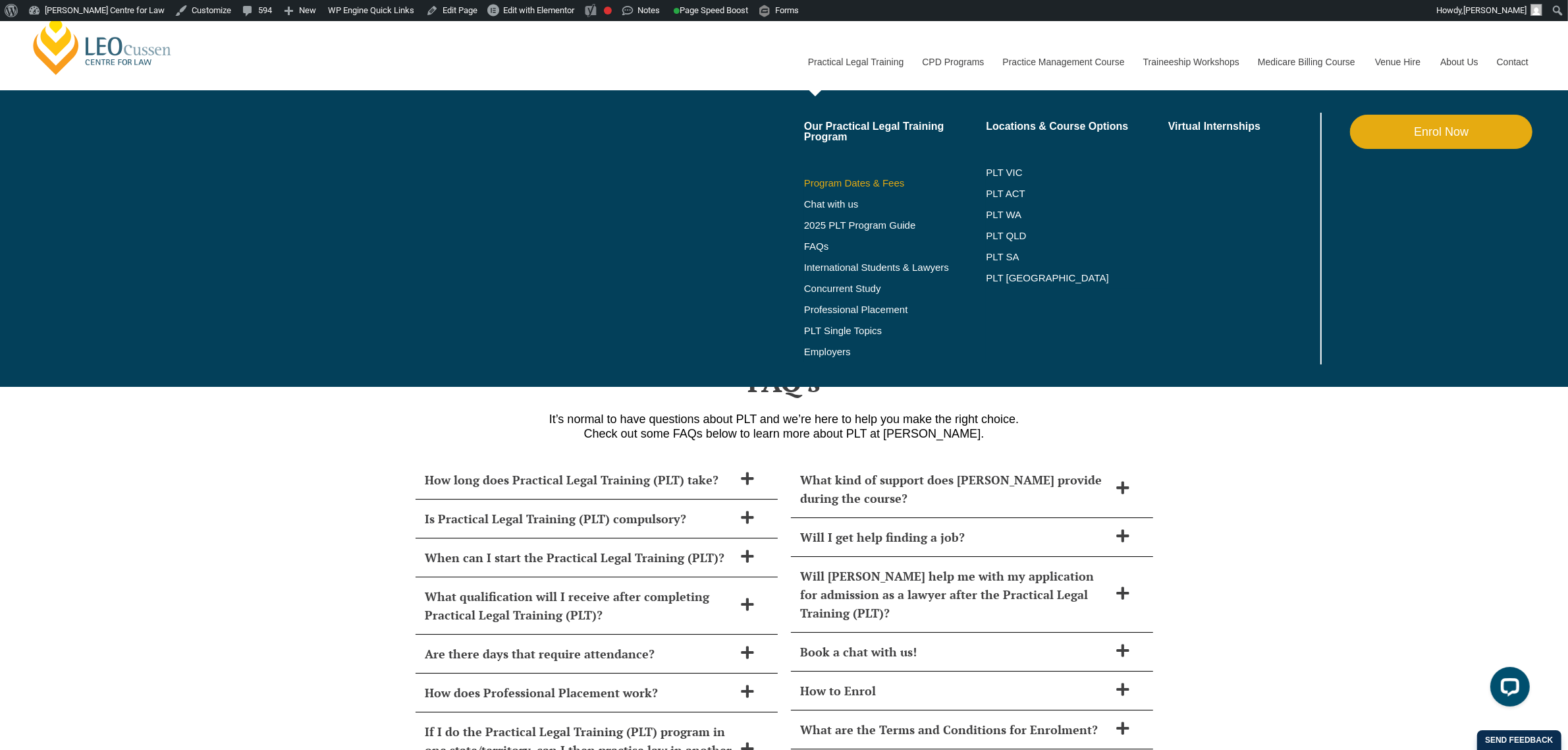
click at [854, 179] on link "Program Dates & Fees" at bounding box center [895, 183] width 182 height 11
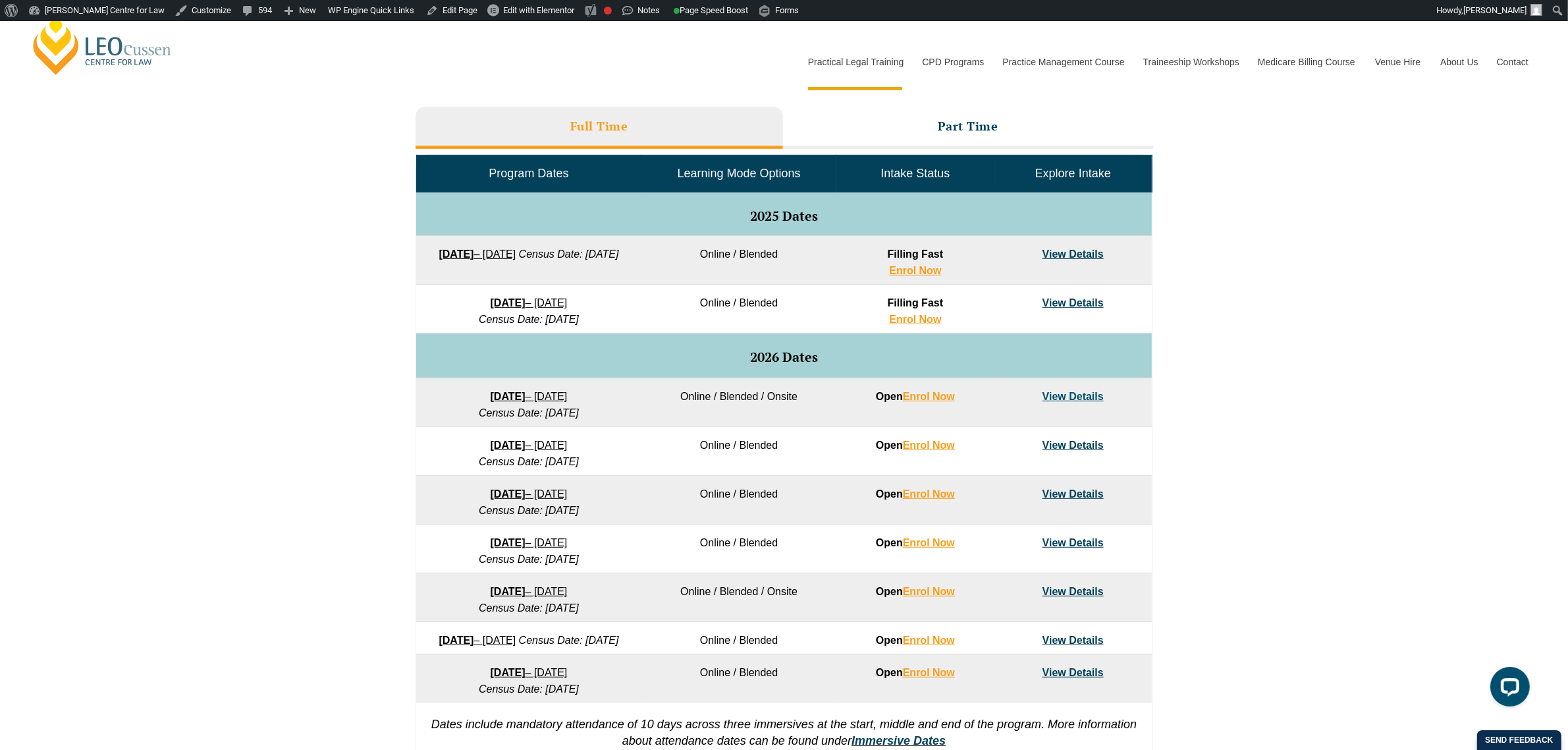
click at [1061, 251] on link "View Details" at bounding box center [1072, 253] width 61 height 11
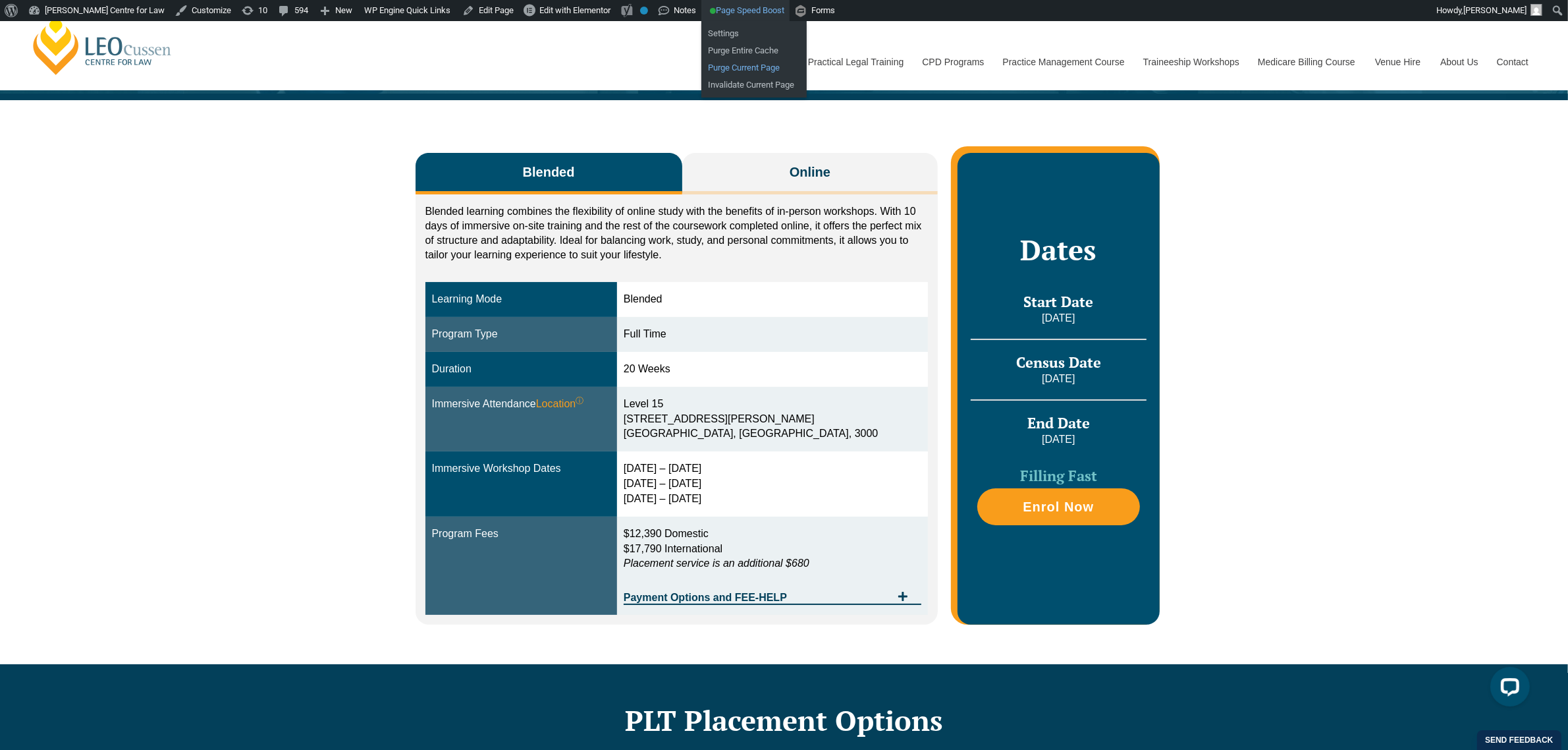
click at [733, 64] on link "Purge Current Page" at bounding box center [754, 68] width 105 height 17
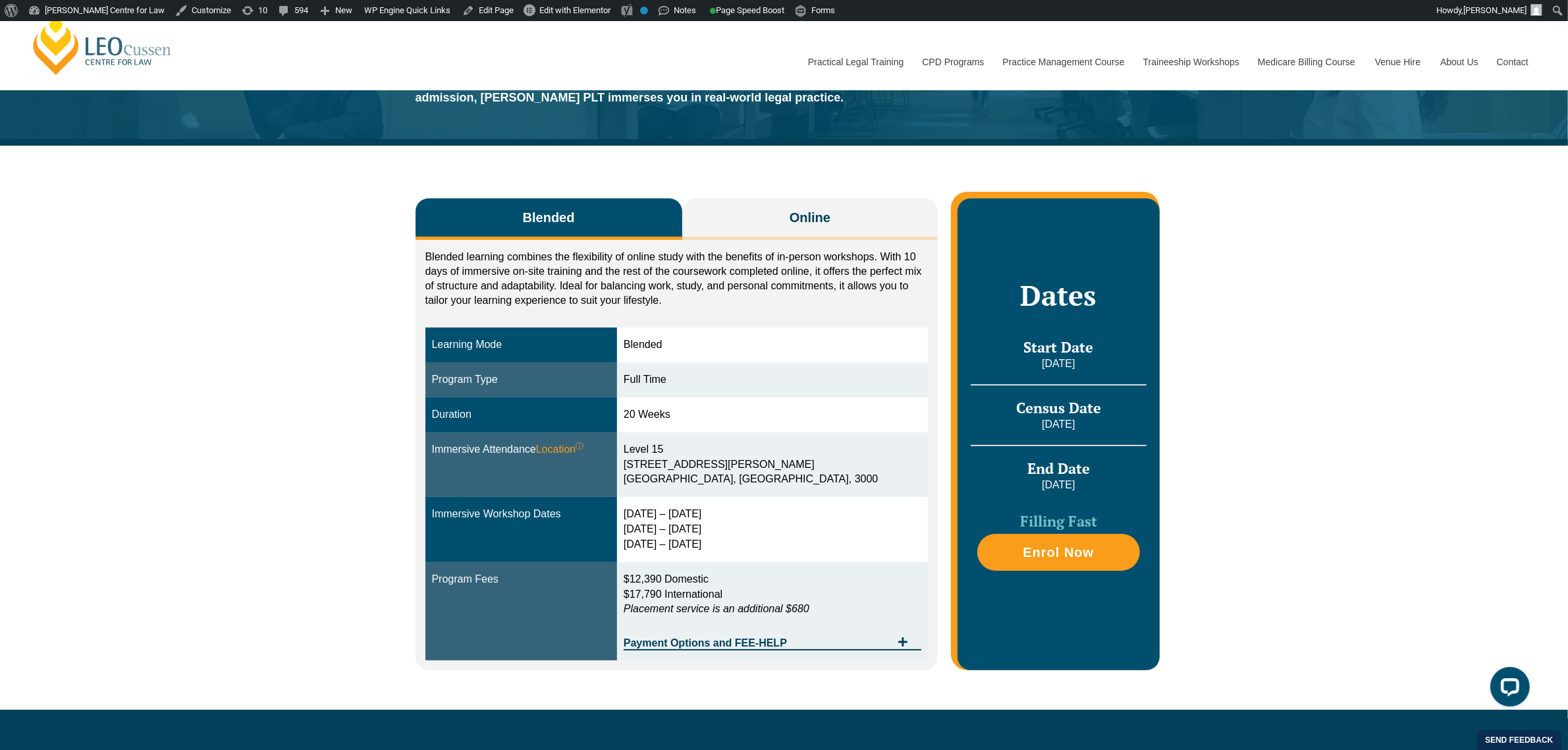
scroll to position [82, 0]
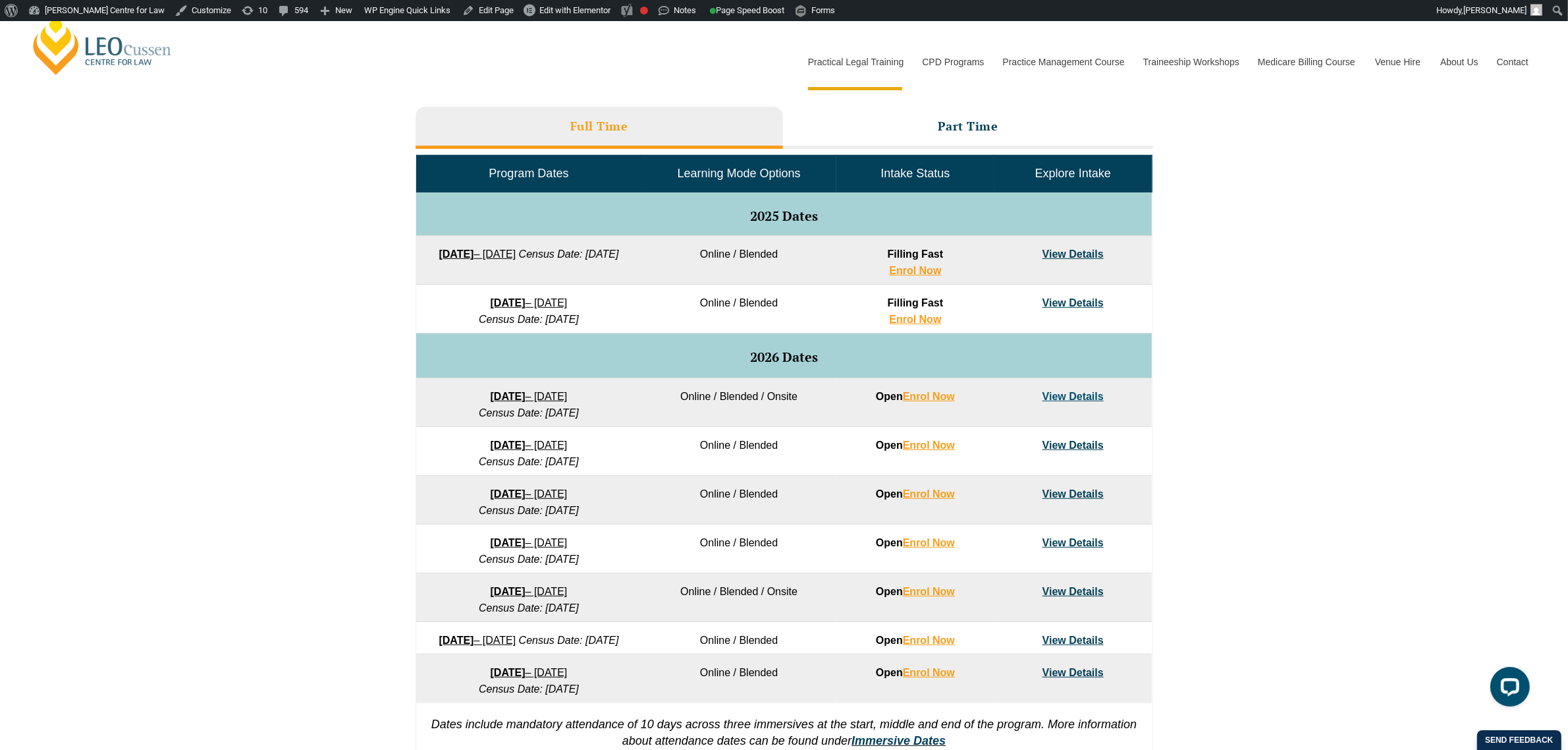
click at [492, 298] on strong "[DATE]" at bounding box center [508, 302] width 35 height 11
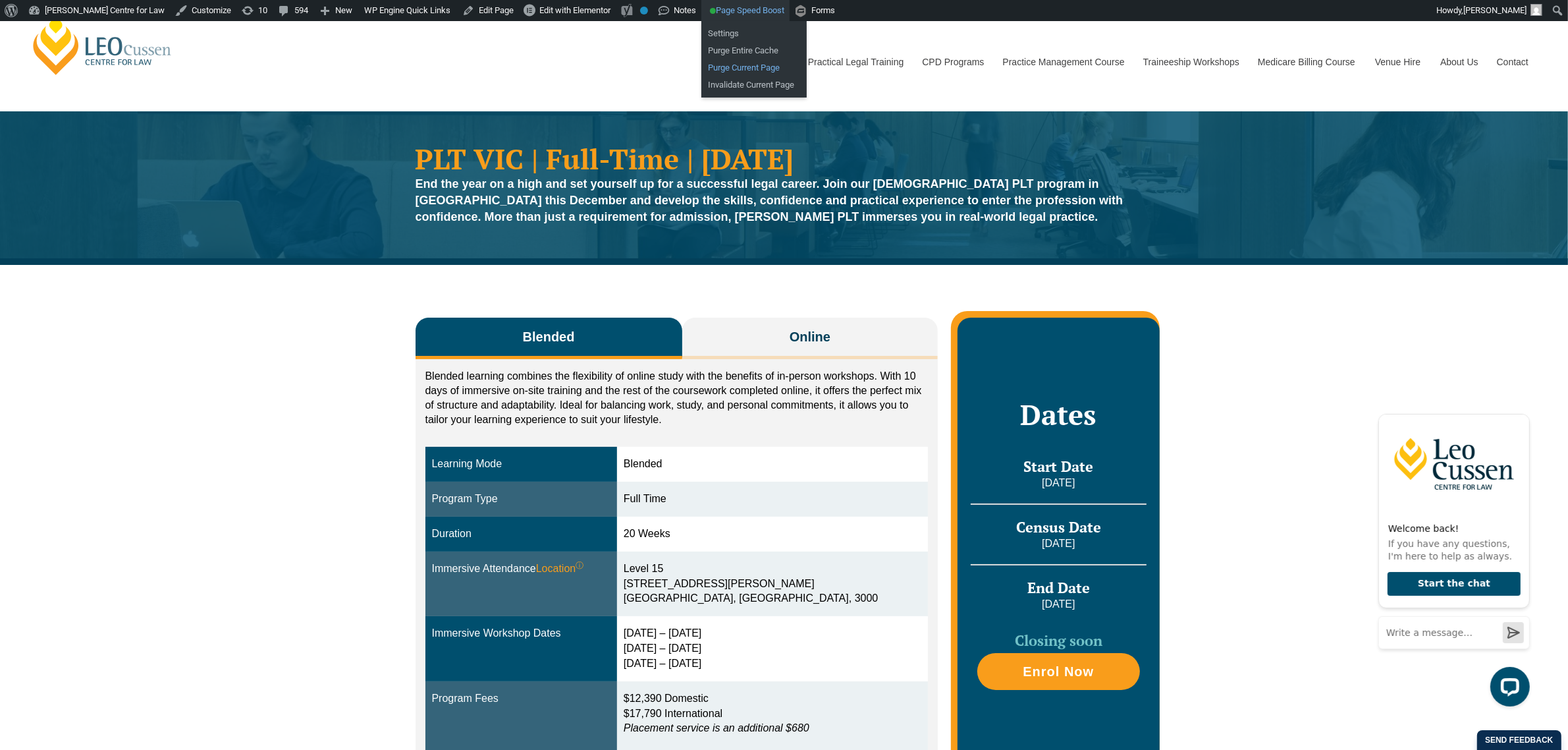
click at [712, 69] on link "Purge Current Page" at bounding box center [754, 68] width 105 height 17
click at [710, 64] on link "Purge Current Page" at bounding box center [754, 68] width 105 height 17
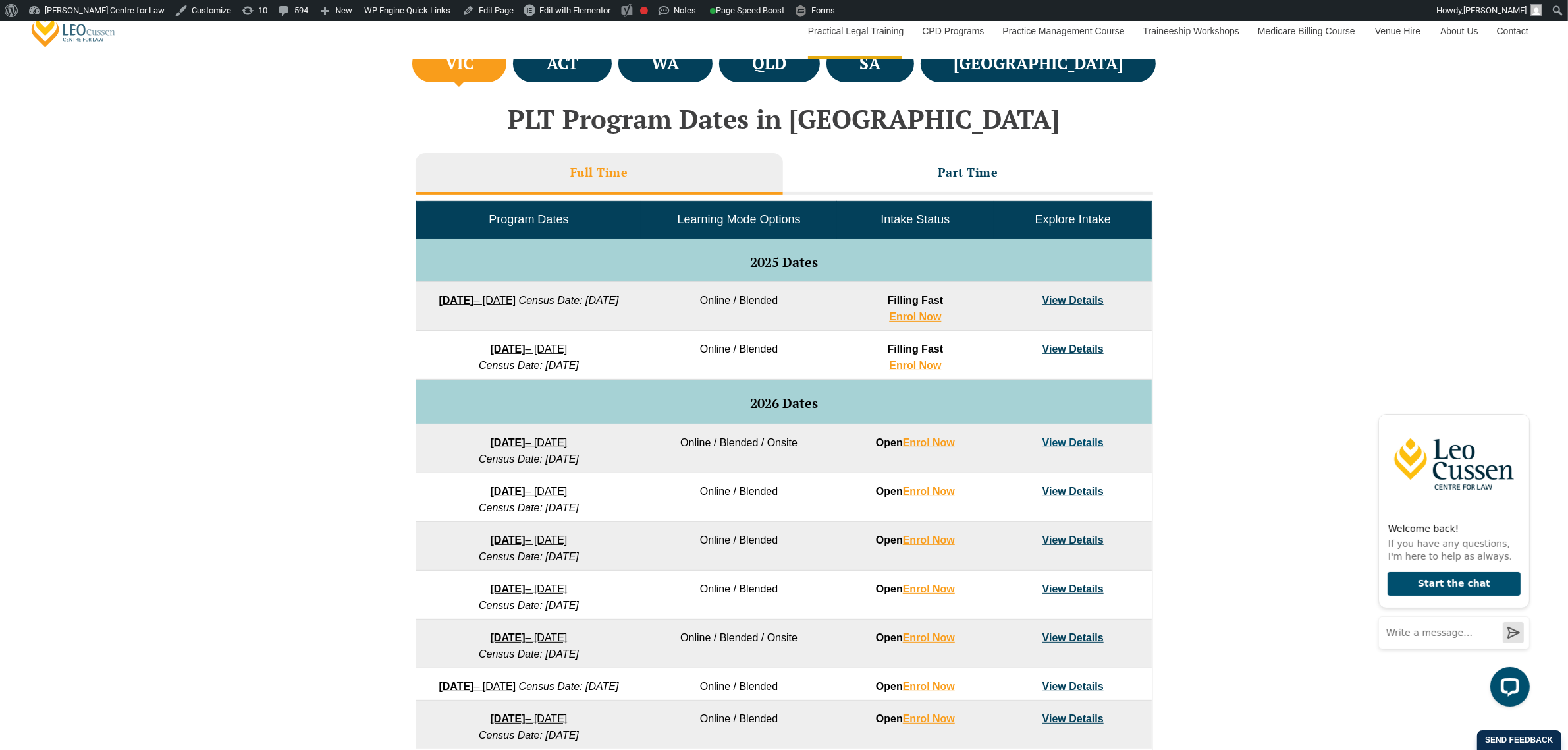
scroll to position [494, 0]
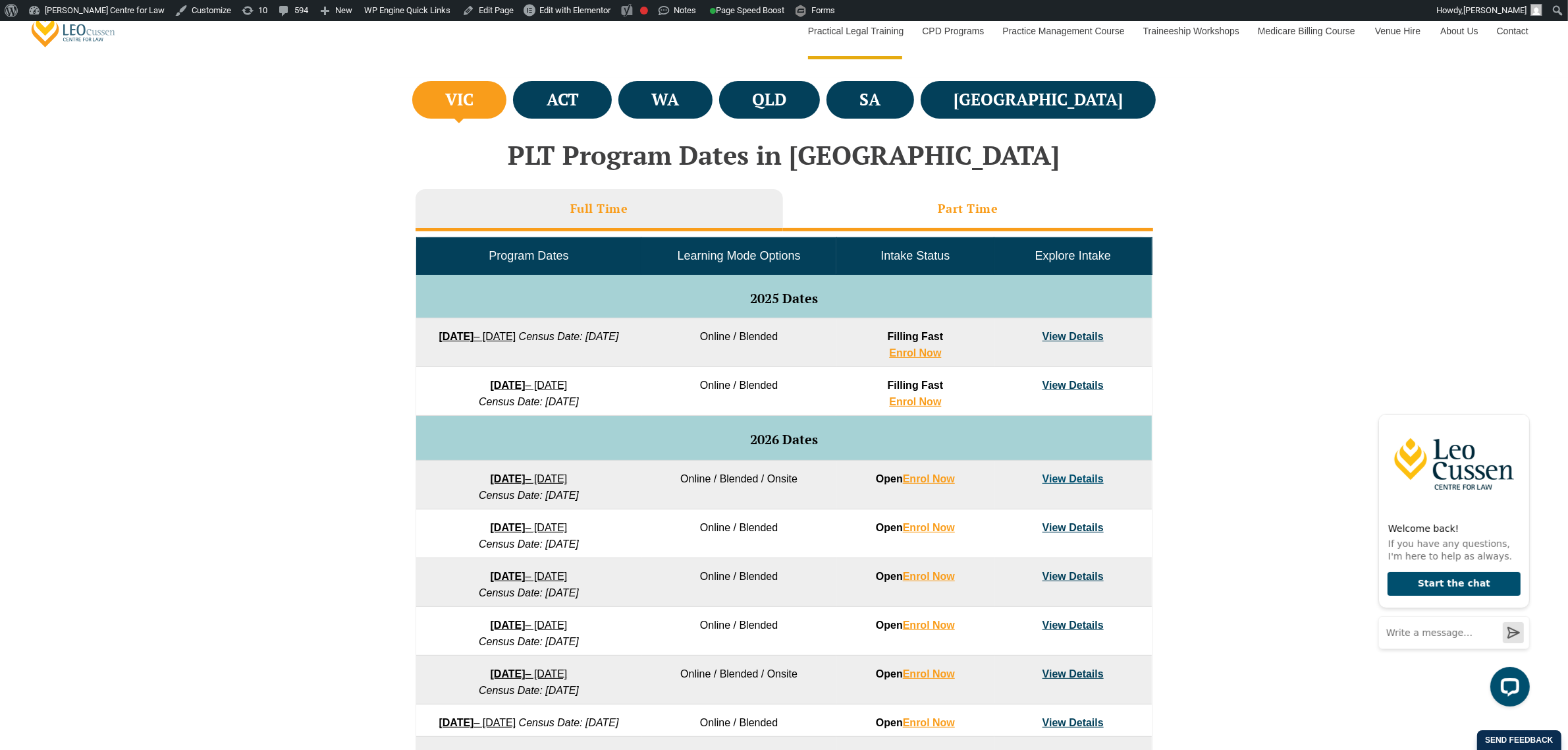
click at [956, 222] on li "Part Time" at bounding box center [968, 210] width 370 height 42
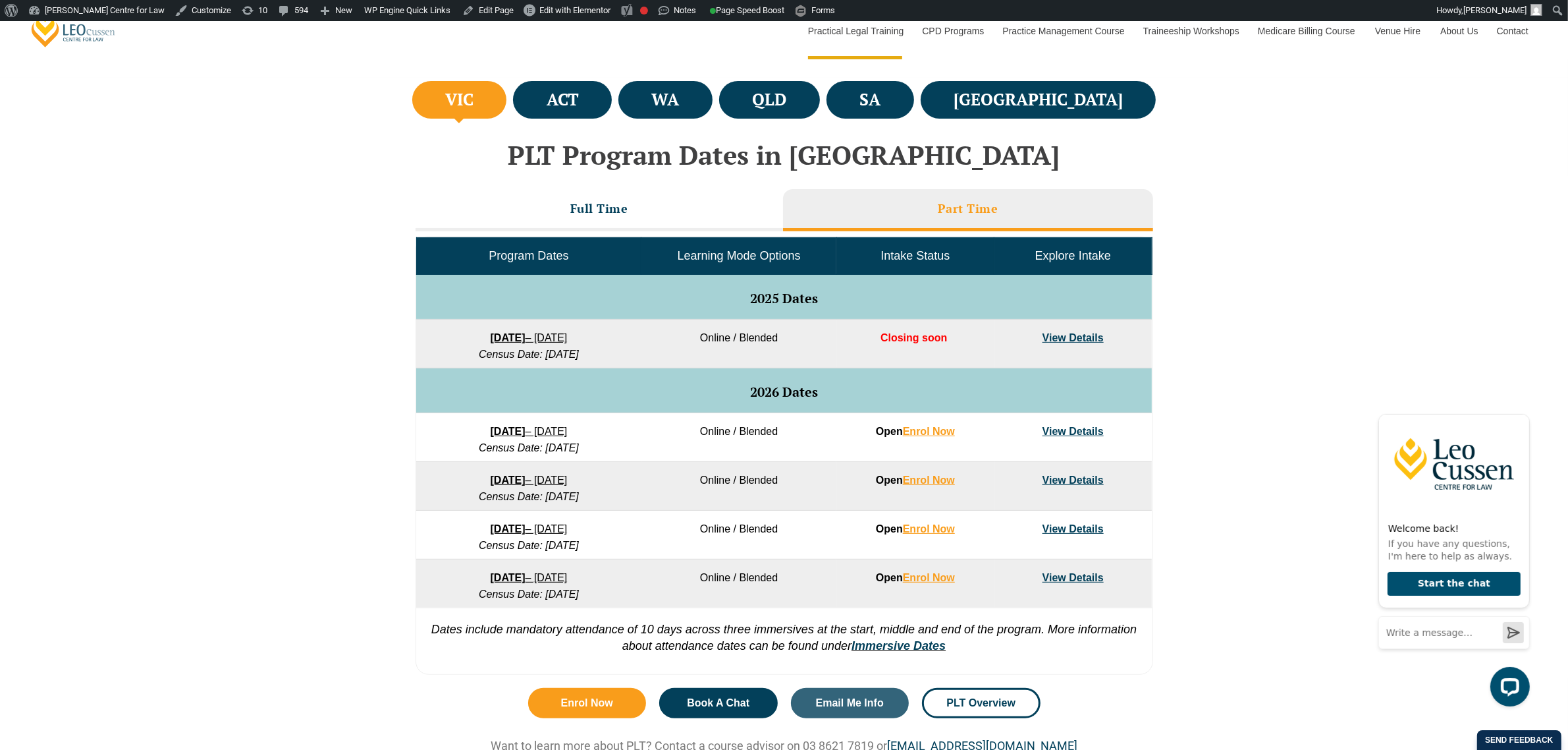
click at [1067, 334] on link "View Details" at bounding box center [1072, 337] width 61 height 11
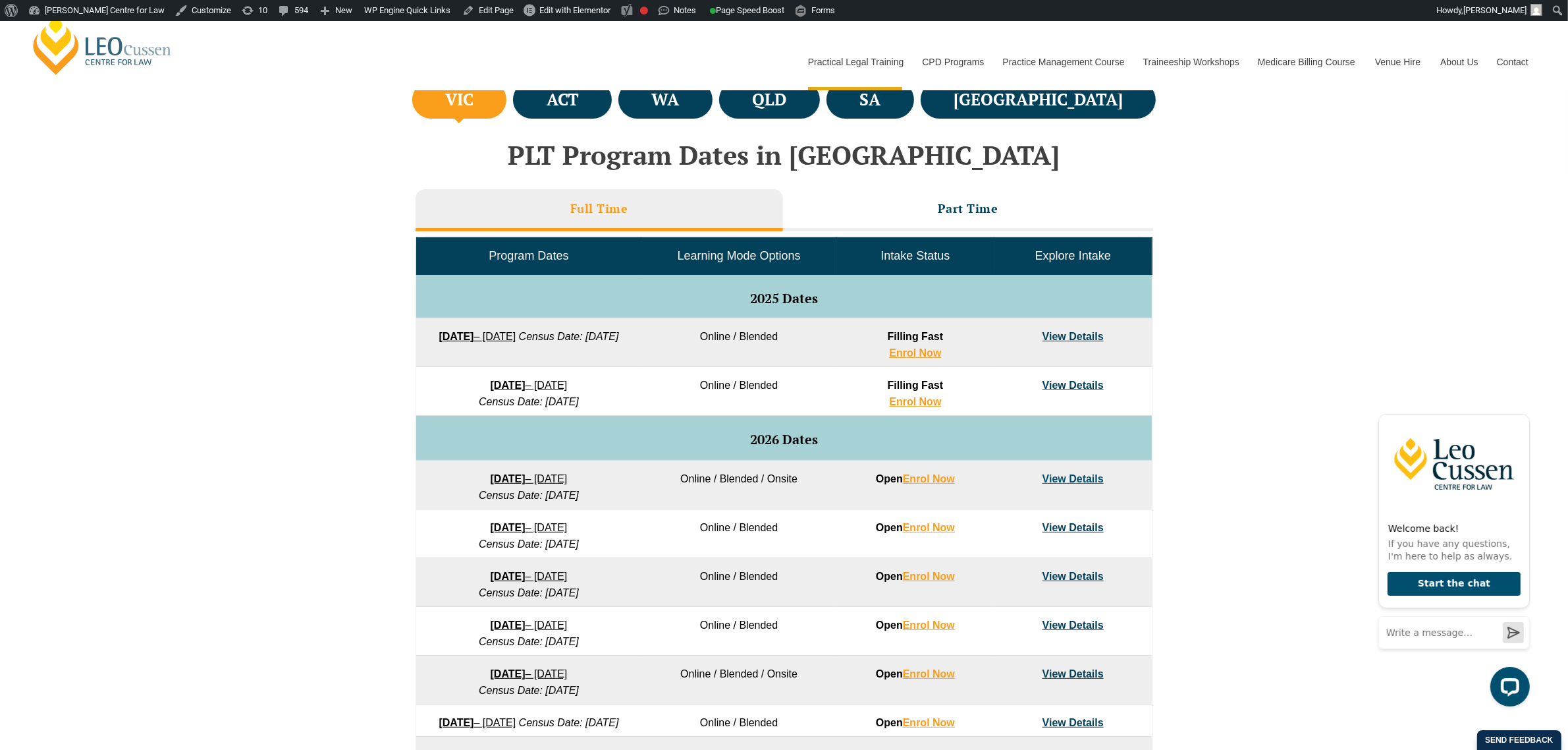
click at [516, 333] on link "22 September 2025 – 20 February 2026" at bounding box center [477, 336] width 77 height 11
click at [567, 386] on link "[DATE] – [DATE]" at bounding box center [529, 385] width 77 height 11
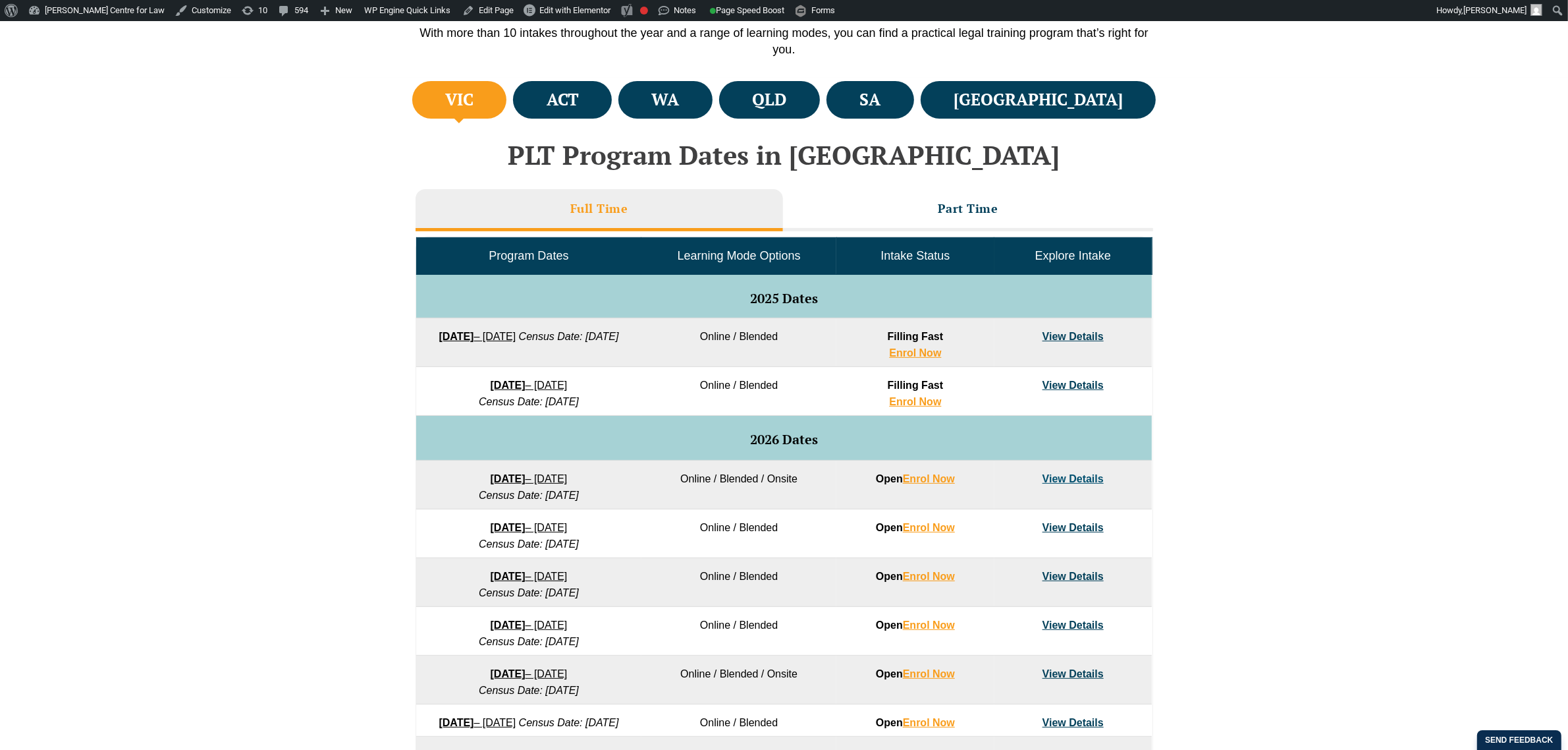
click at [516, 337] on link "22 September 2025 – 20 February 2026" at bounding box center [477, 336] width 77 height 11
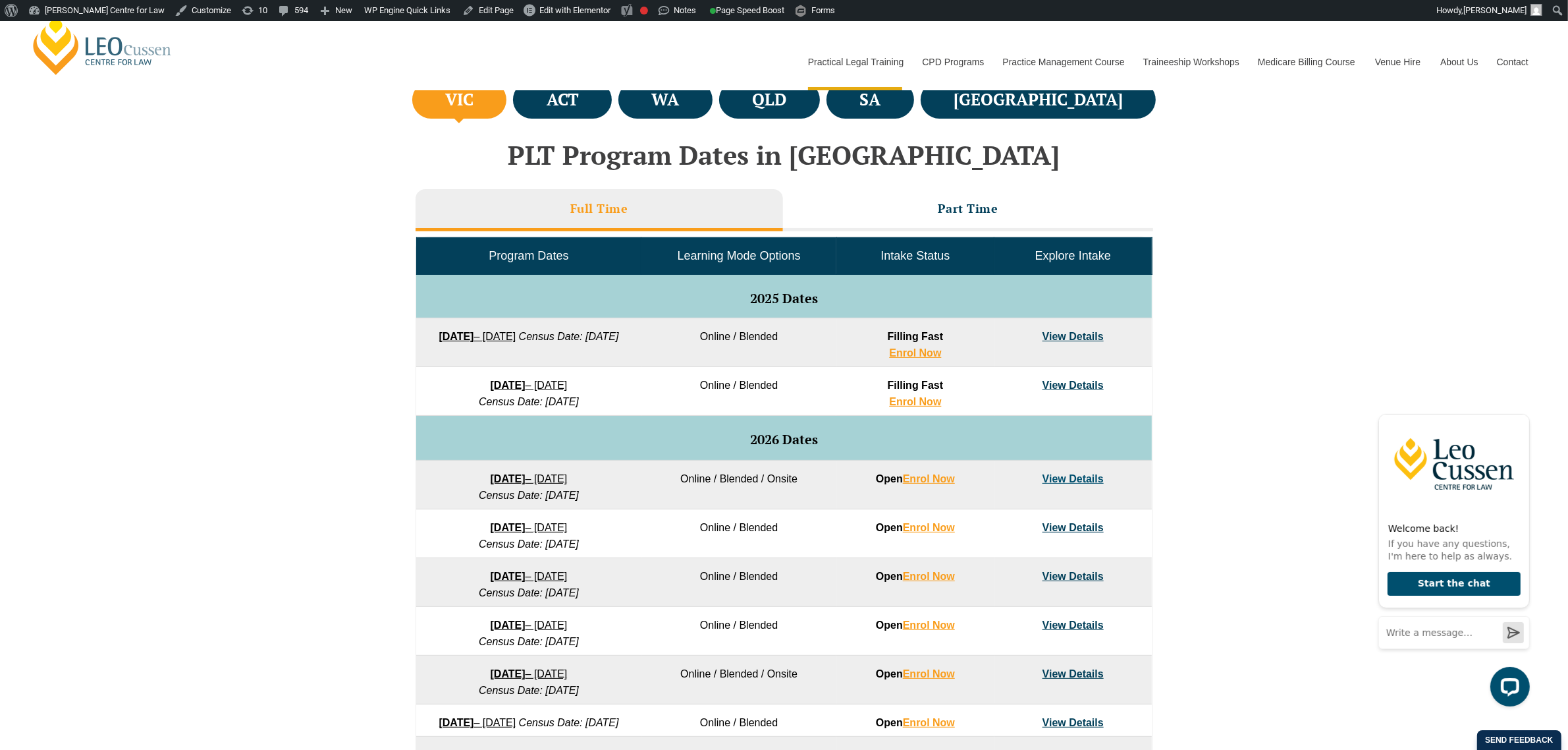
click at [526, 390] on strong "8 December 2025" at bounding box center [508, 385] width 35 height 11
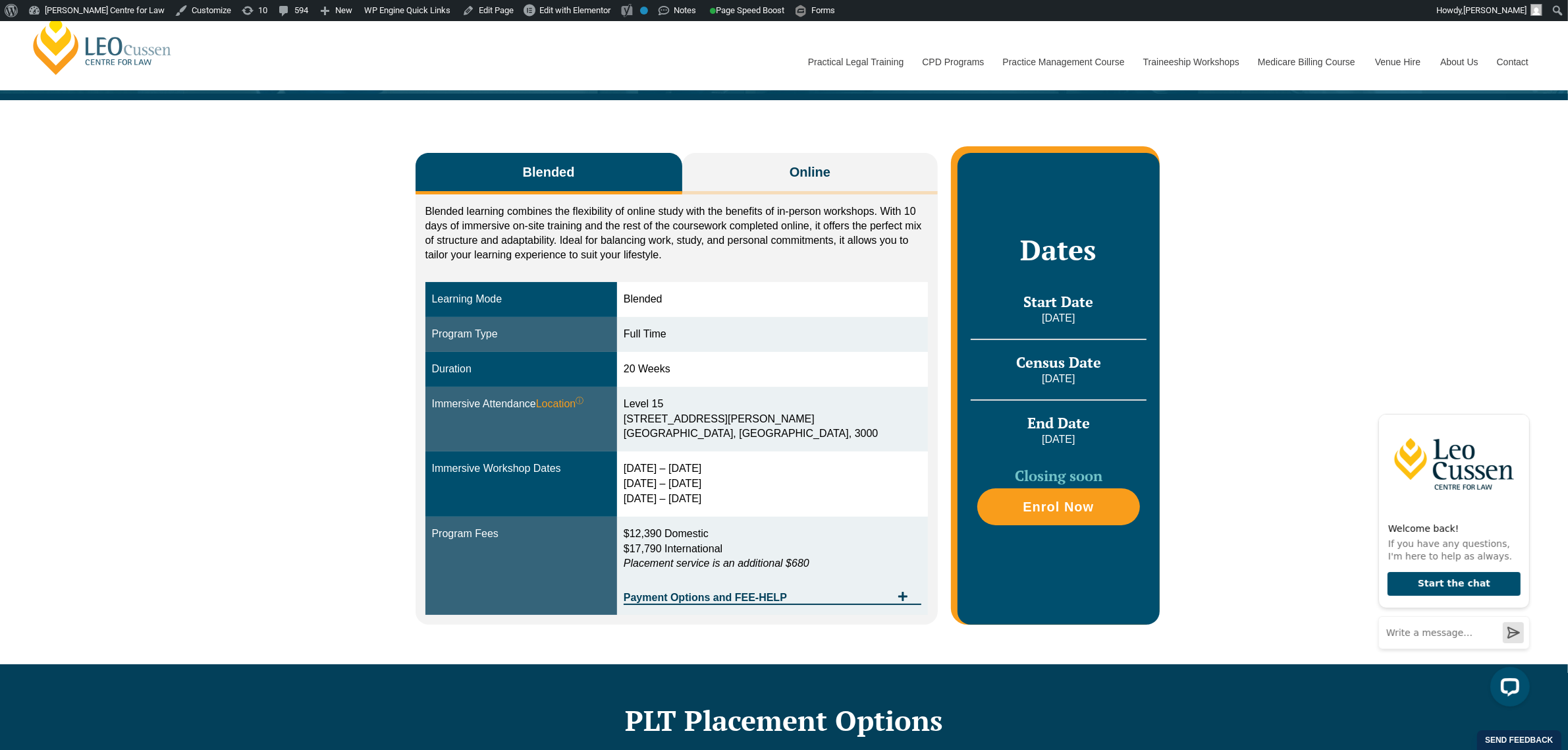
click at [328, 270] on div "Blended Online Blended learning combines the flexibility of online study with t…" at bounding box center [784, 382] width 1568 height 564
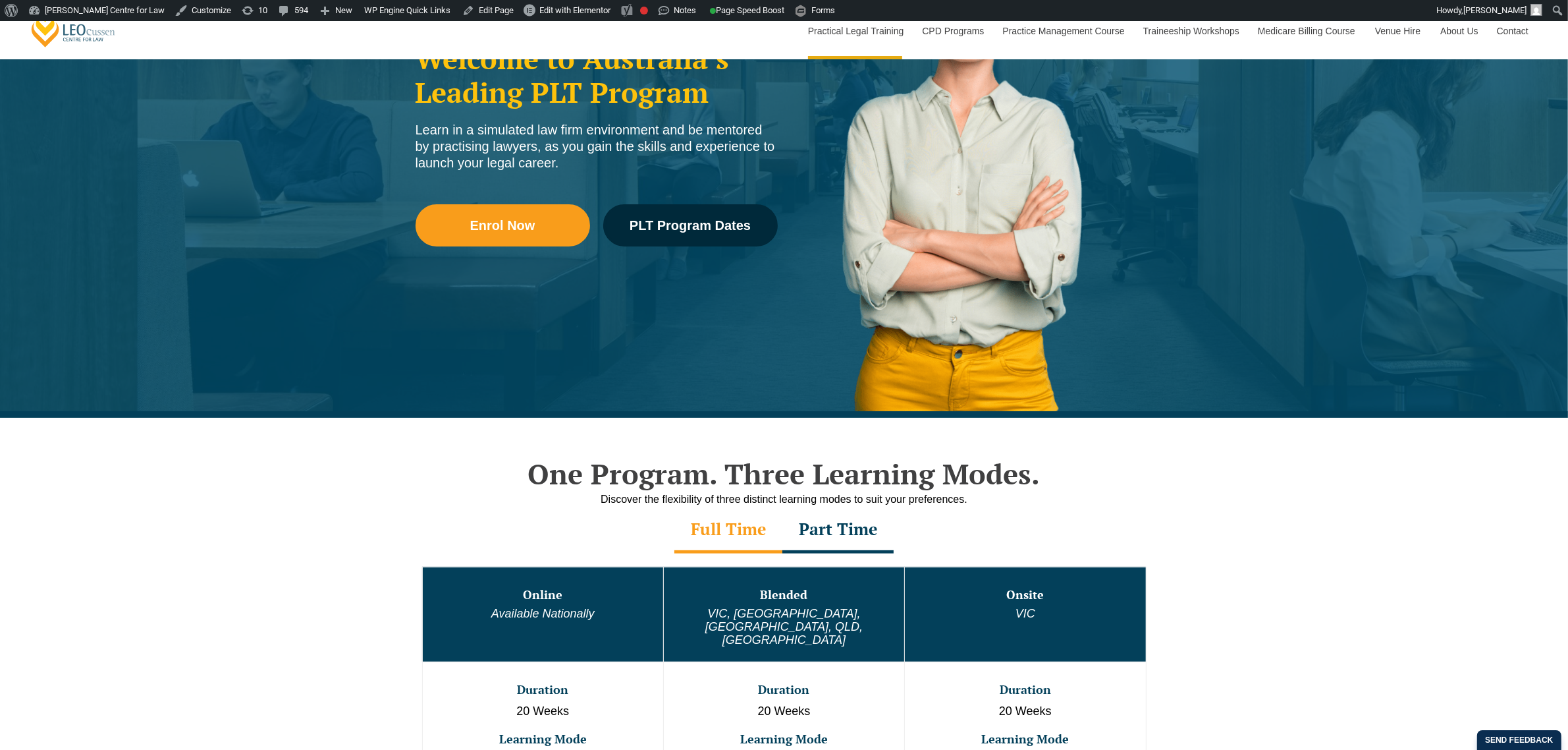
scroll to position [411, 0]
